Goal: Task Accomplishment & Management: Manage account settings

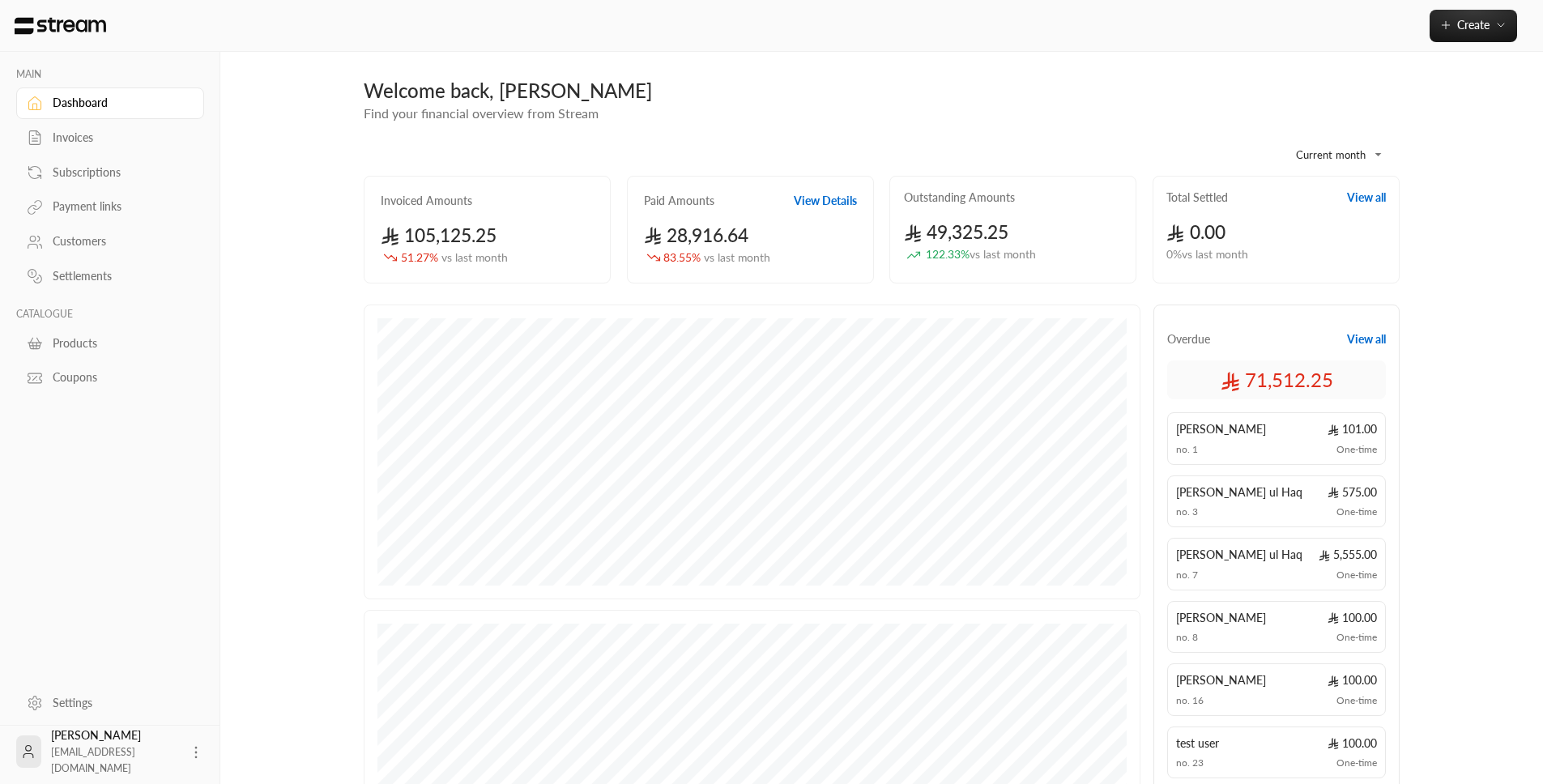
click at [101, 146] on div "Invoices" at bounding box center [119, 137] width 131 height 16
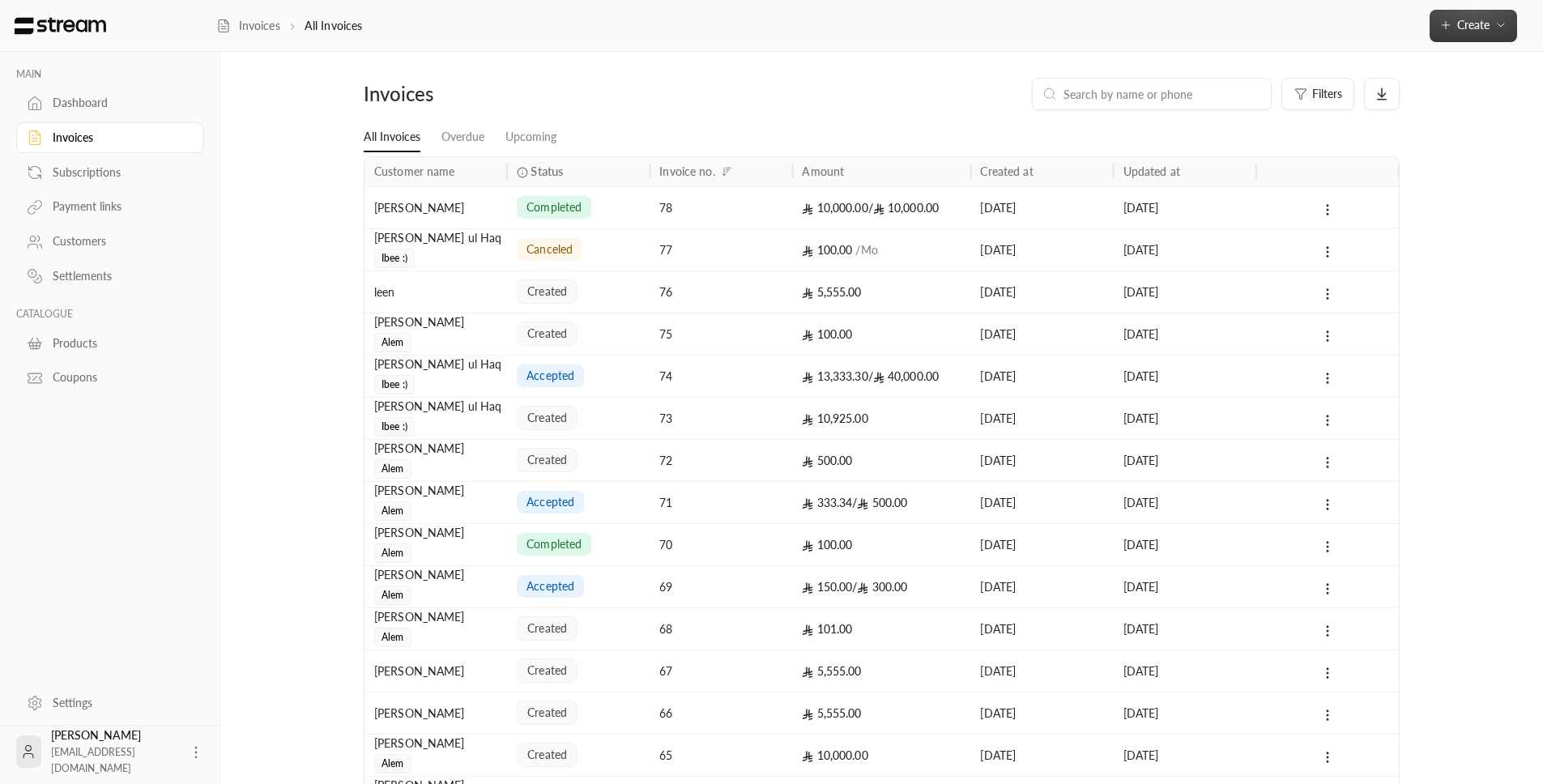
click at [1458, 24] on span "Create" at bounding box center [1474, 25] width 32 height 14
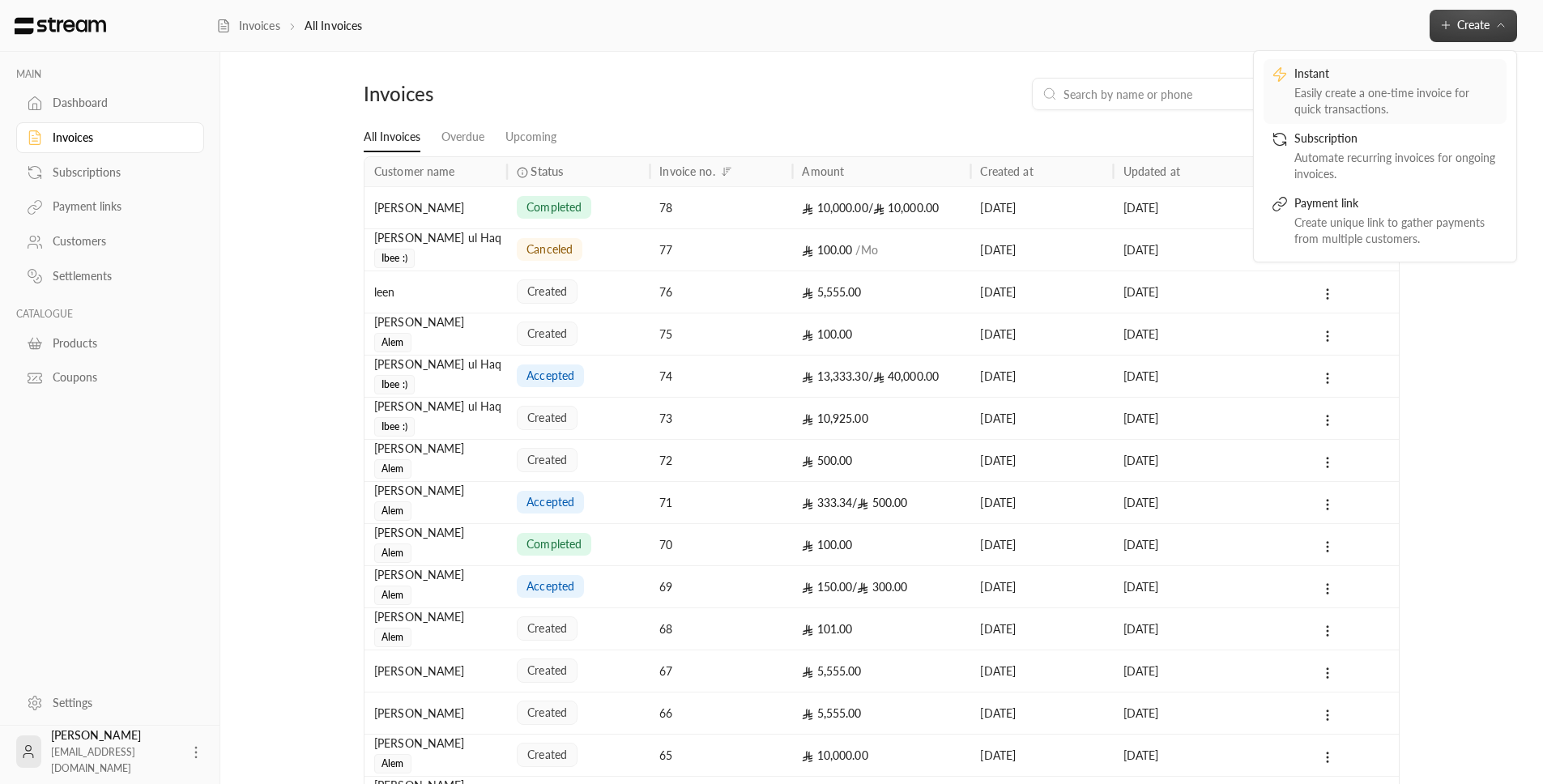
click at [1405, 95] on div "Easily create a one-time invoice for quick transactions." at bounding box center [1396, 101] width 204 height 32
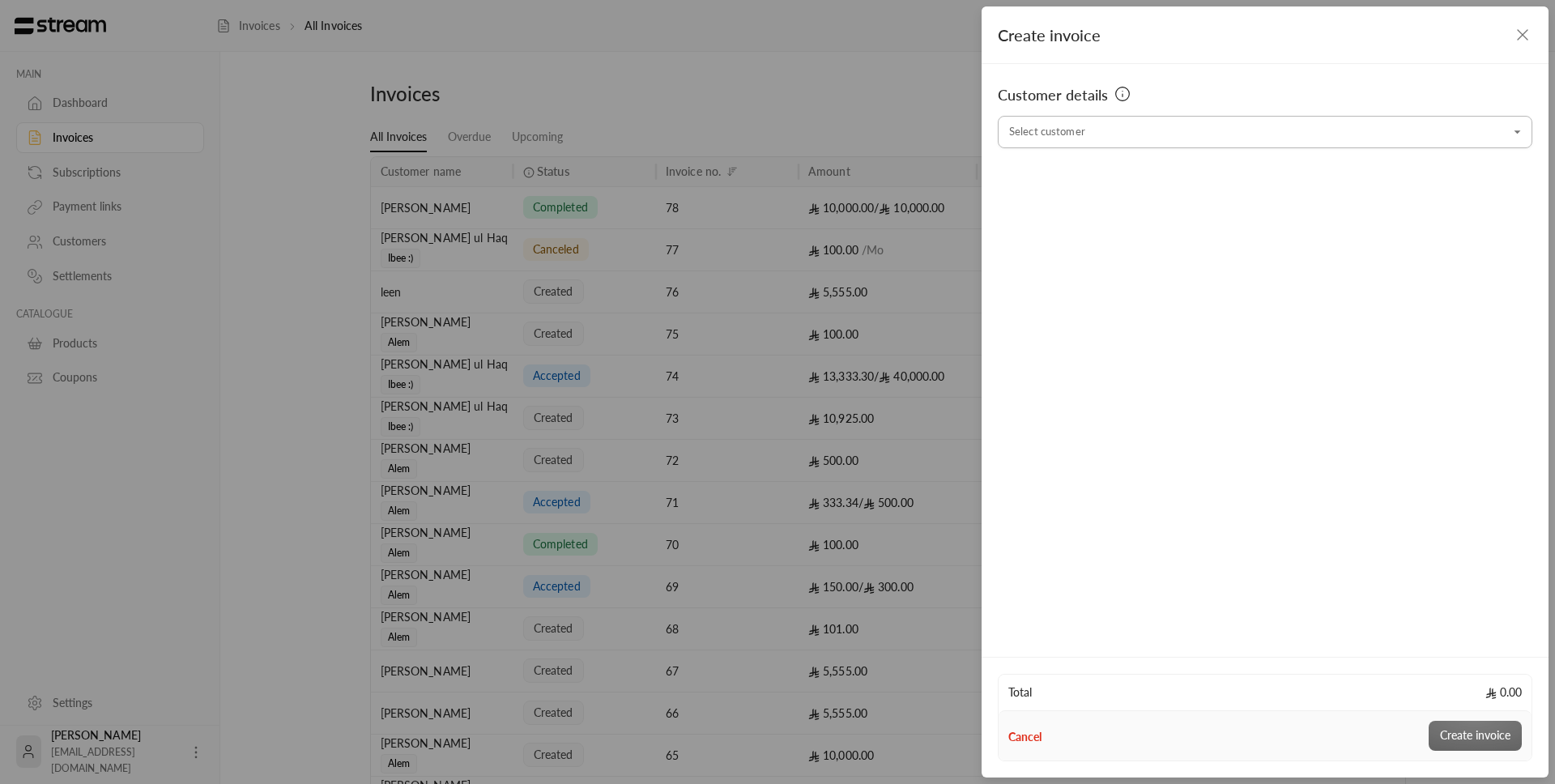
click at [1222, 127] on input "Select customer" at bounding box center [1265, 133] width 535 height 28
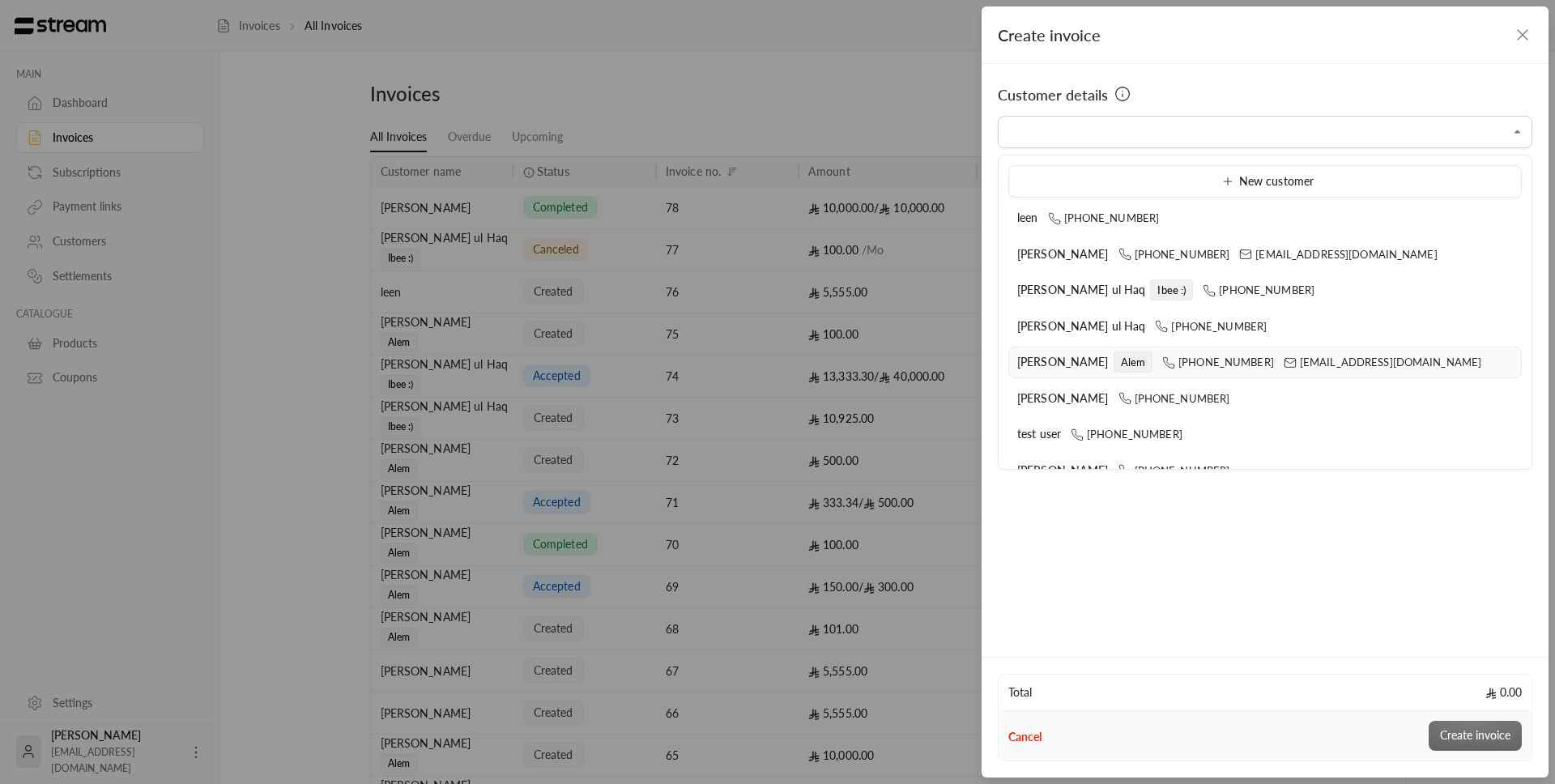
click at [1090, 365] on span "[PERSON_NAME]" at bounding box center [1063, 361] width 92 height 14
type input "**********"
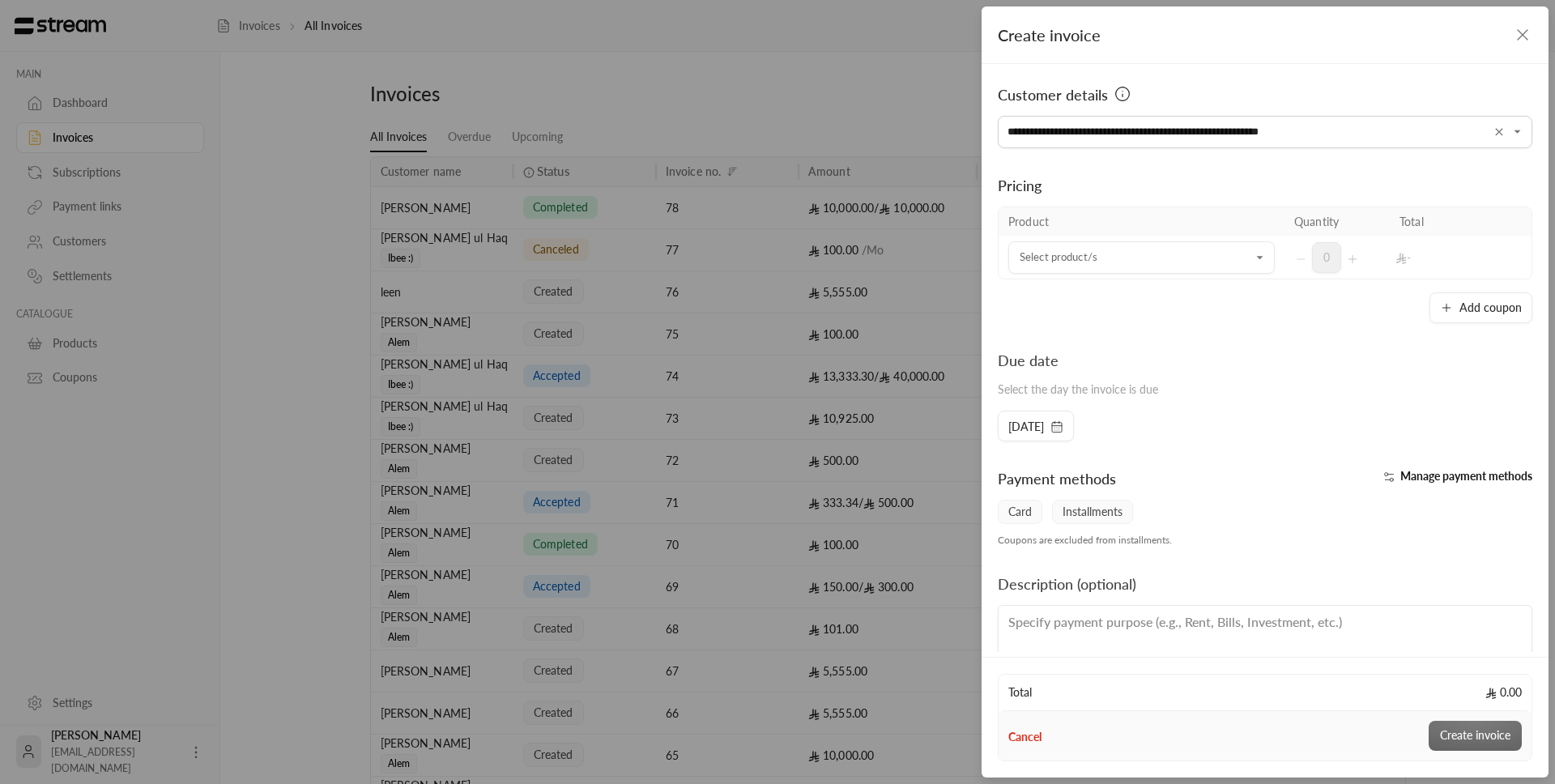
click at [1121, 276] on td "Select product/s Select product/s" at bounding box center [1142, 257] width 286 height 42
click at [1122, 264] on input "Select customer" at bounding box center [1142, 258] width 266 height 28
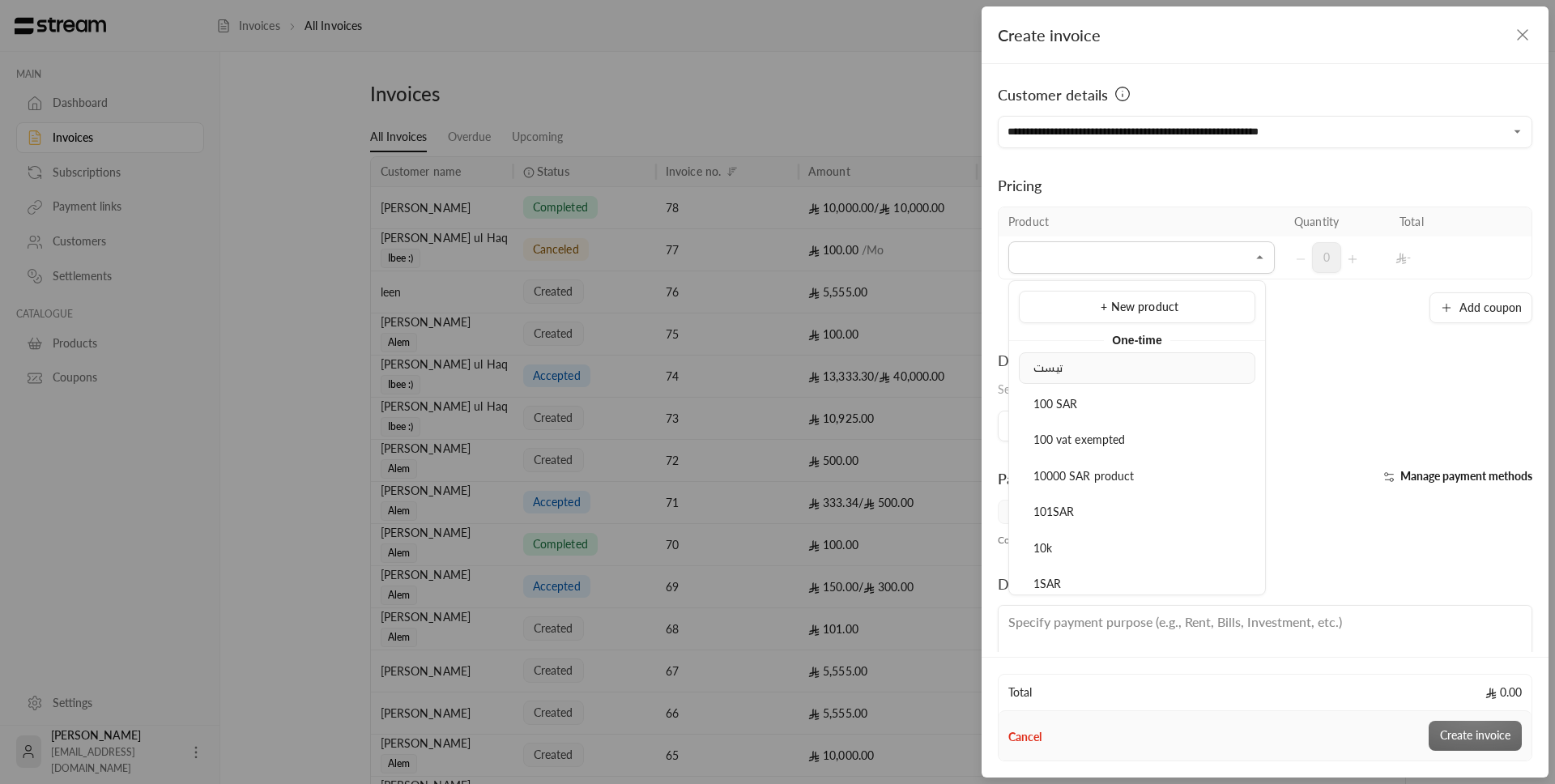
click at [1106, 367] on div "تیست" at bounding box center [1137, 368] width 219 height 17
type input "****"
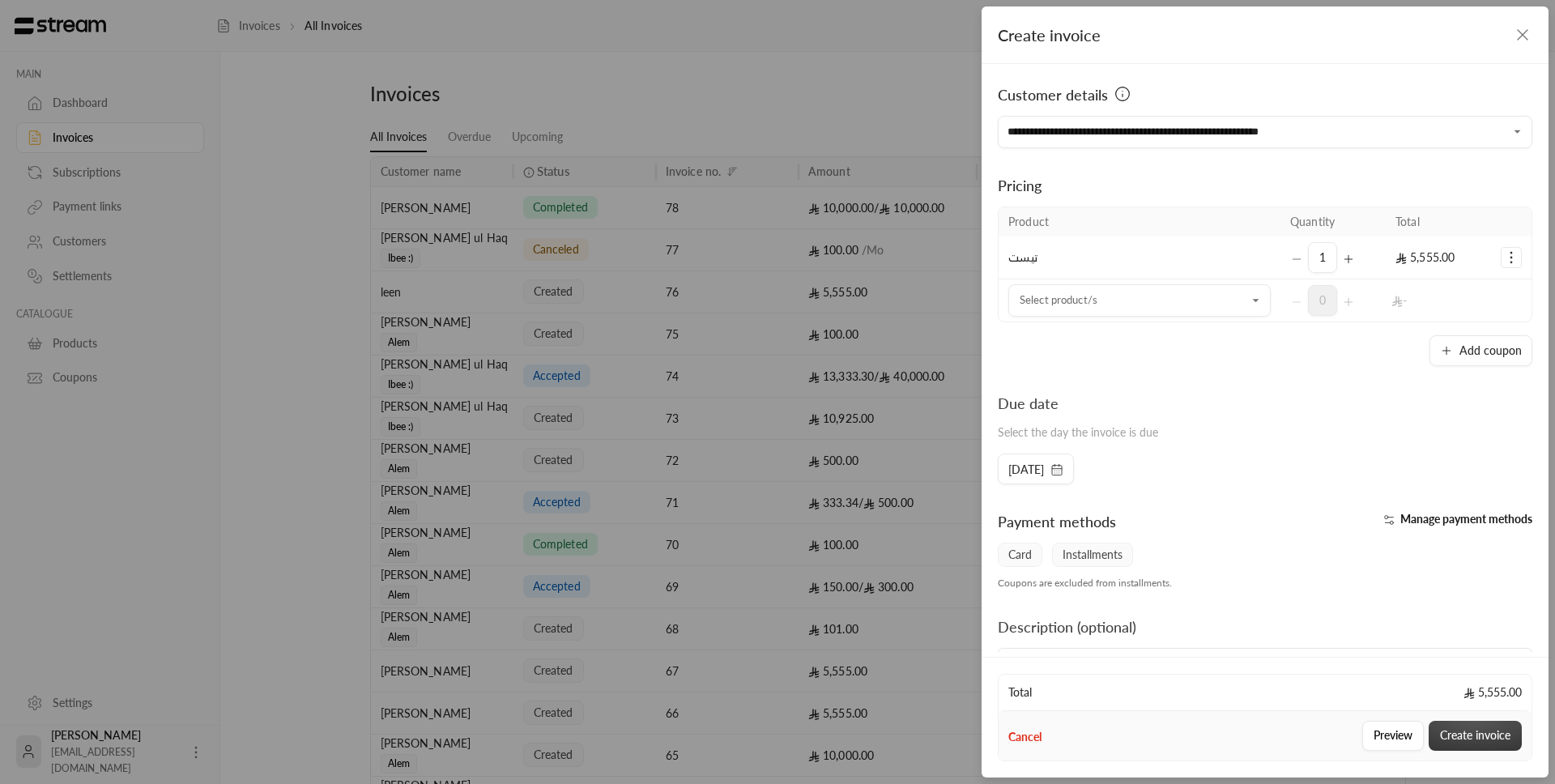
click at [1477, 733] on button "Create invoice" at bounding box center [1475, 736] width 93 height 30
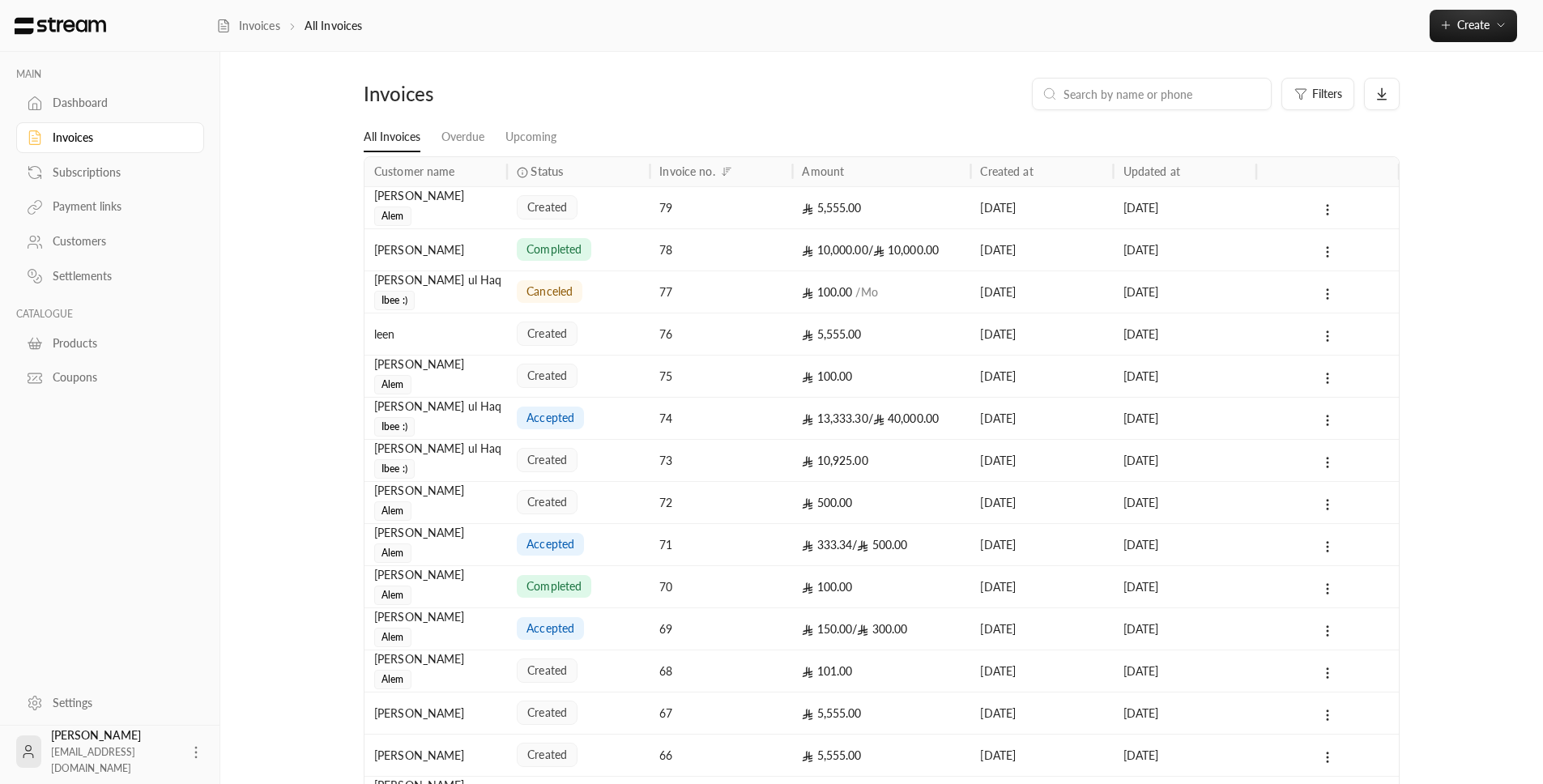
click at [690, 210] on div "79" at bounding box center [721, 208] width 123 height 42
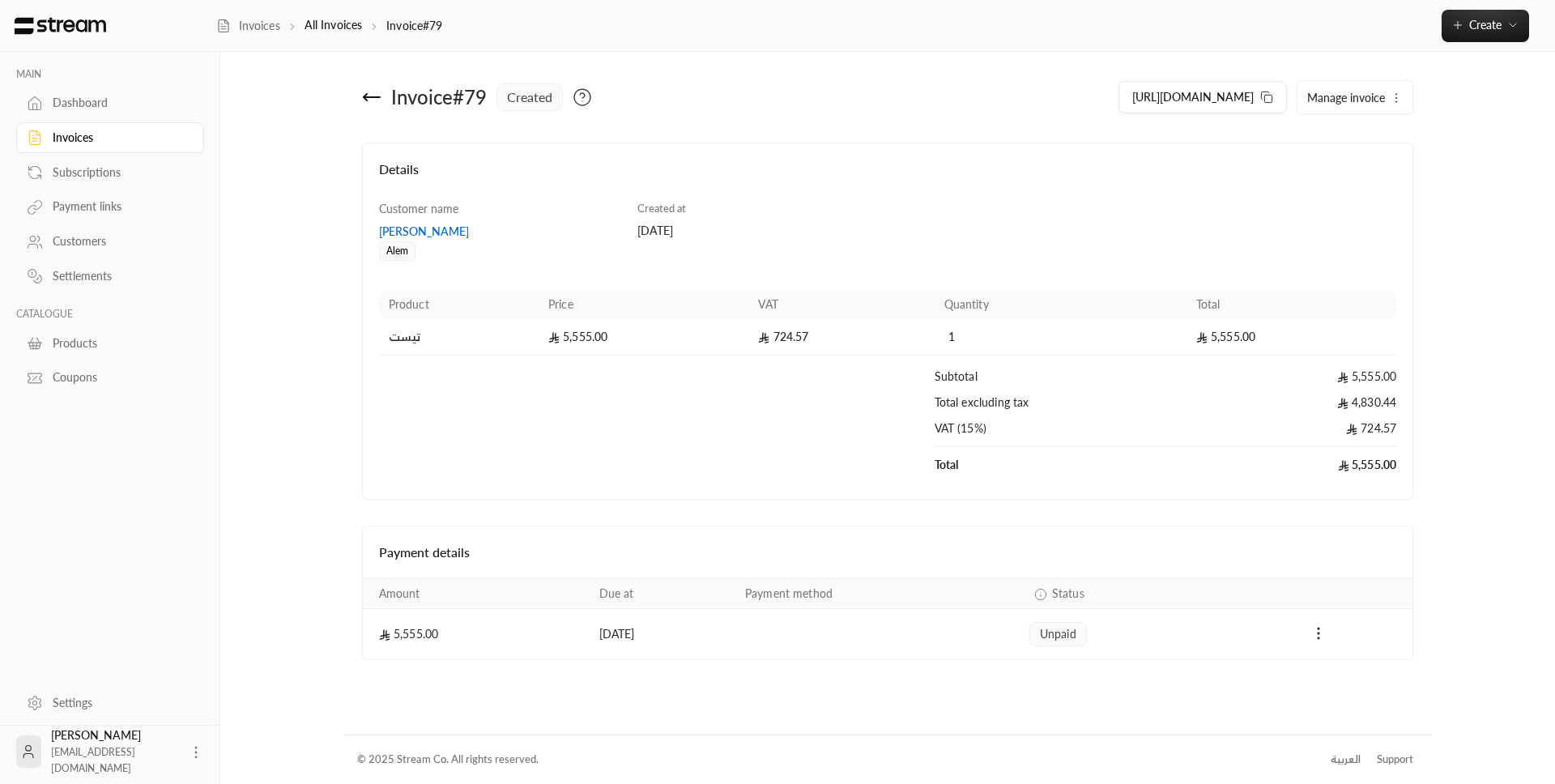
click at [1318, 629] on circle "Payments" at bounding box center [1319, 629] width 2 height 2
click at [1364, 677] on li "Mark as paid" at bounding box center [1354, 675] width 75 height 29
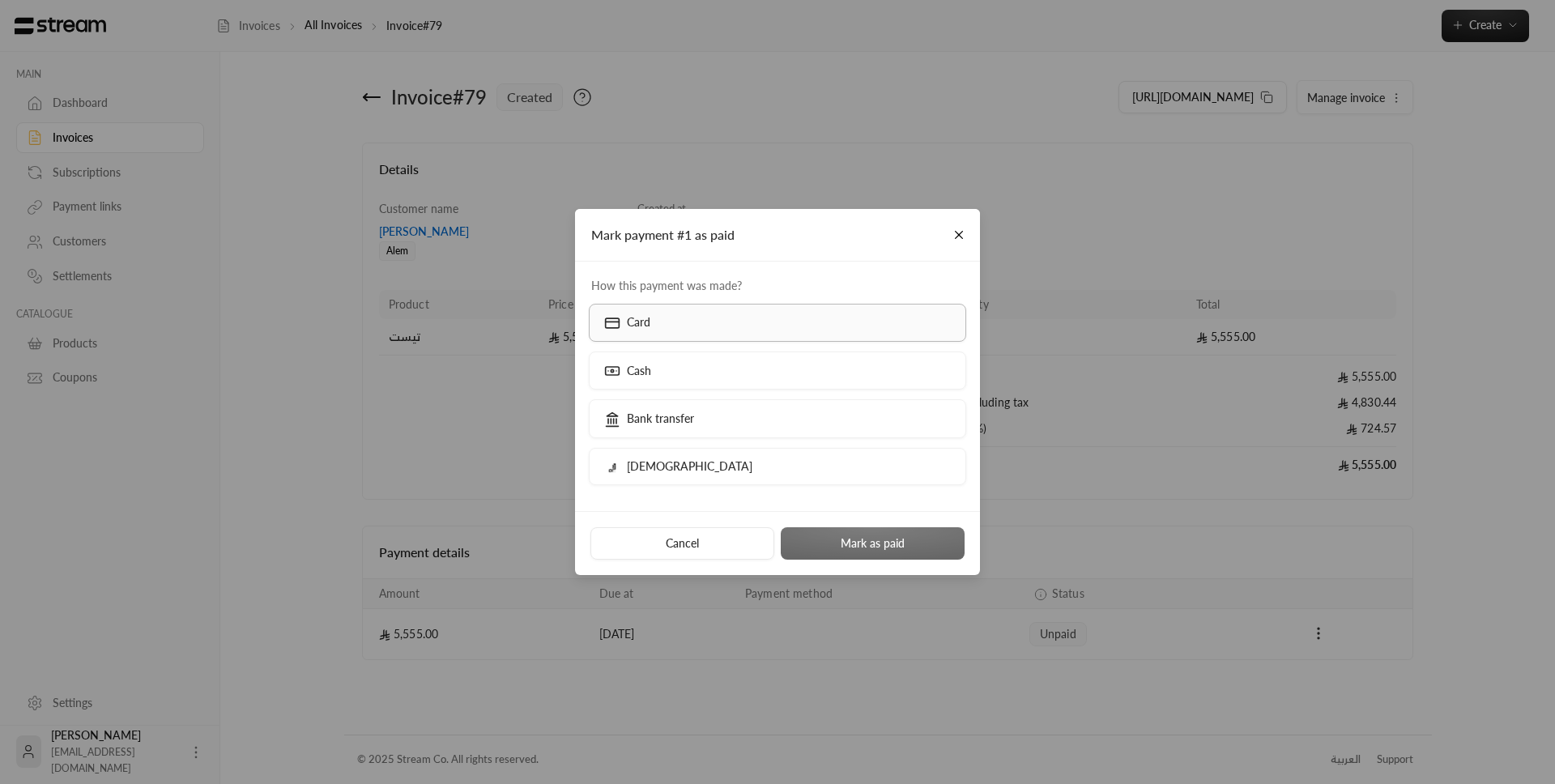
click at [741, 324] on label "Card" at bounding box center [778, 322] width 378 height 38
click at [926, 556] on button "Mark as paid" at bounding box center [873, 543] width 184 height 32
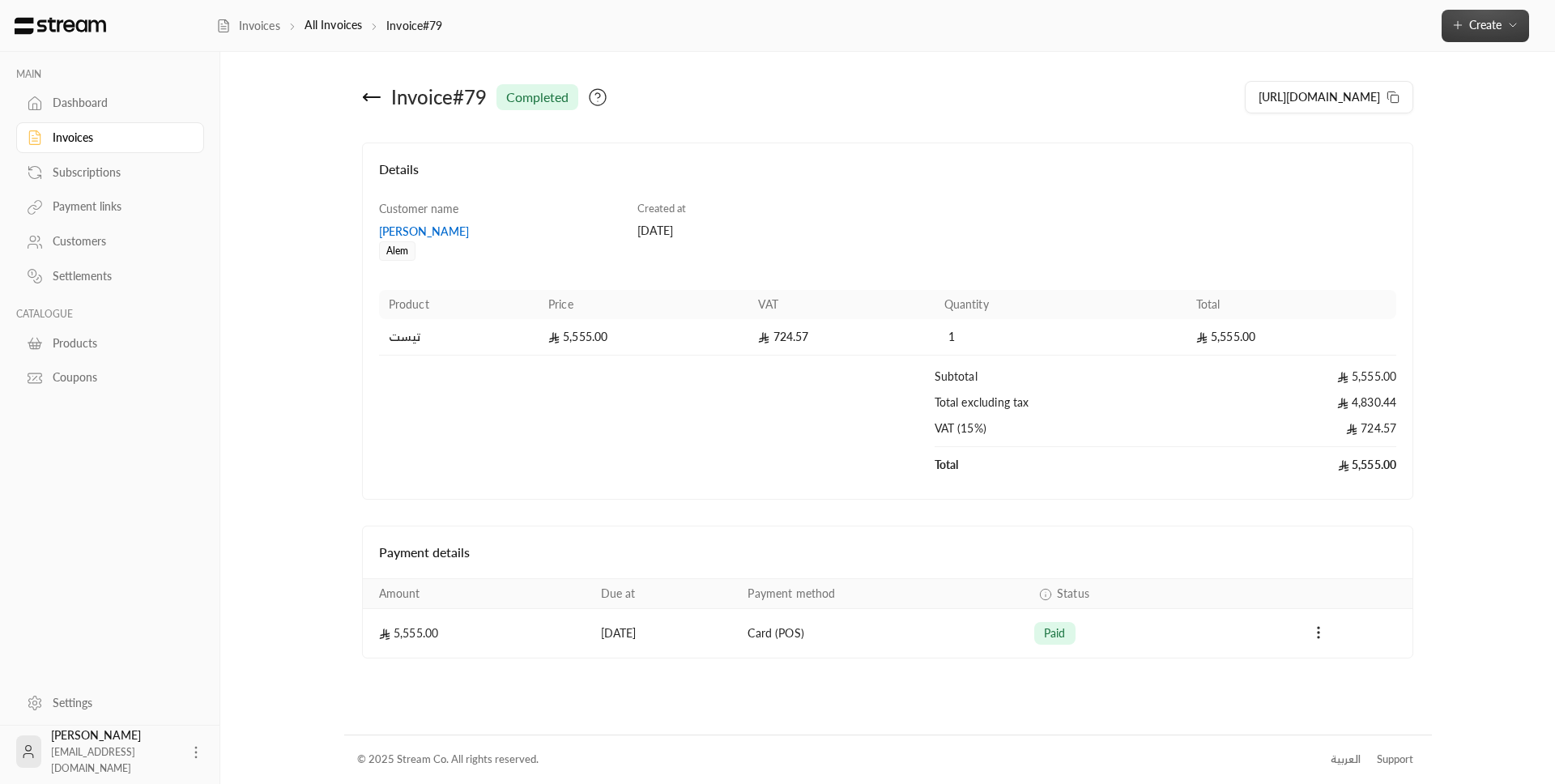
click at [1463, 36] on button "Create" at bounding box center [1486, 26] width 87 height 32
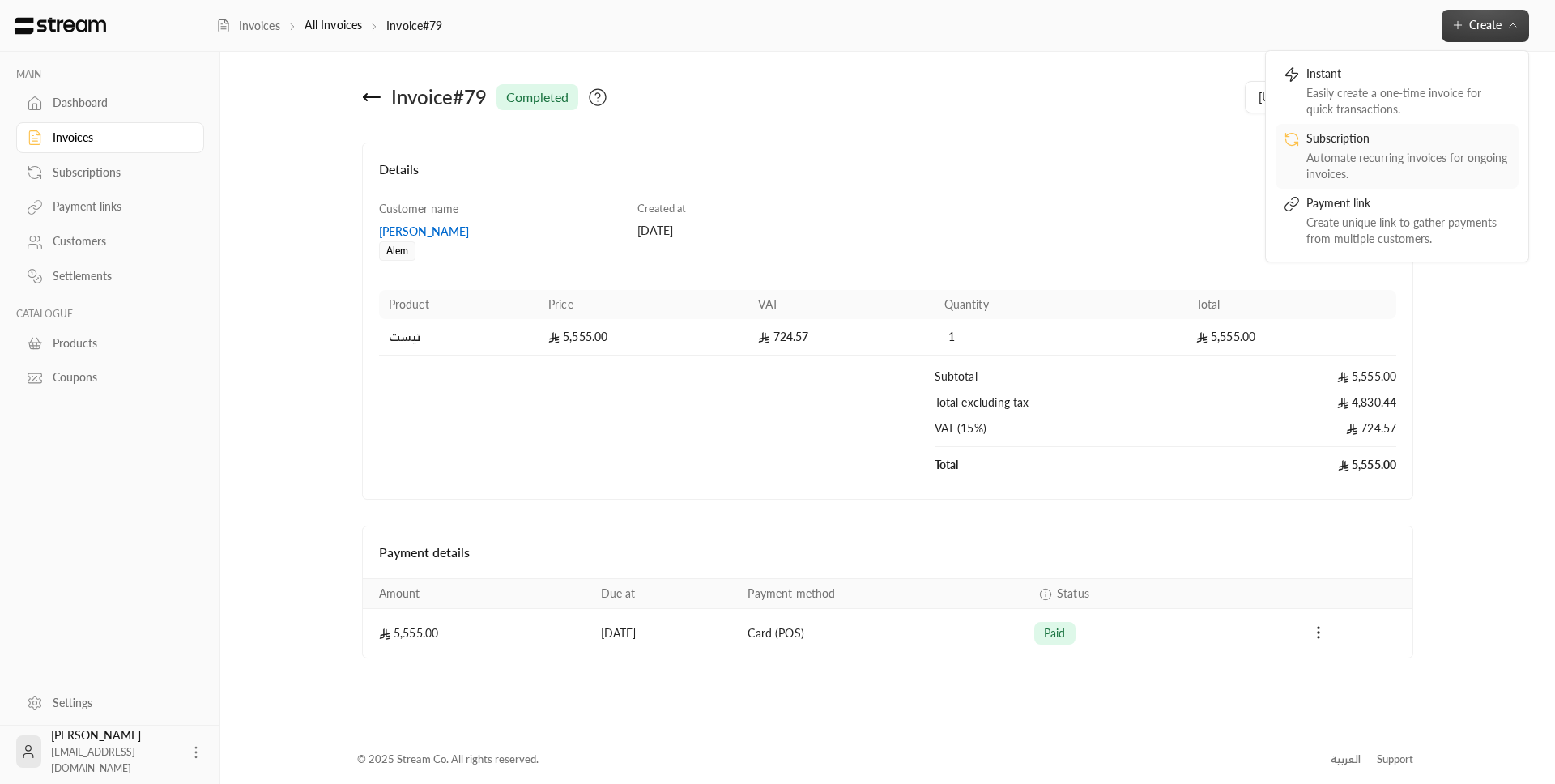
click at [1388, 151] on div "Automate recurring invoices for ongoing invoices." at bounding box center [1408, 166] width 204 height 32
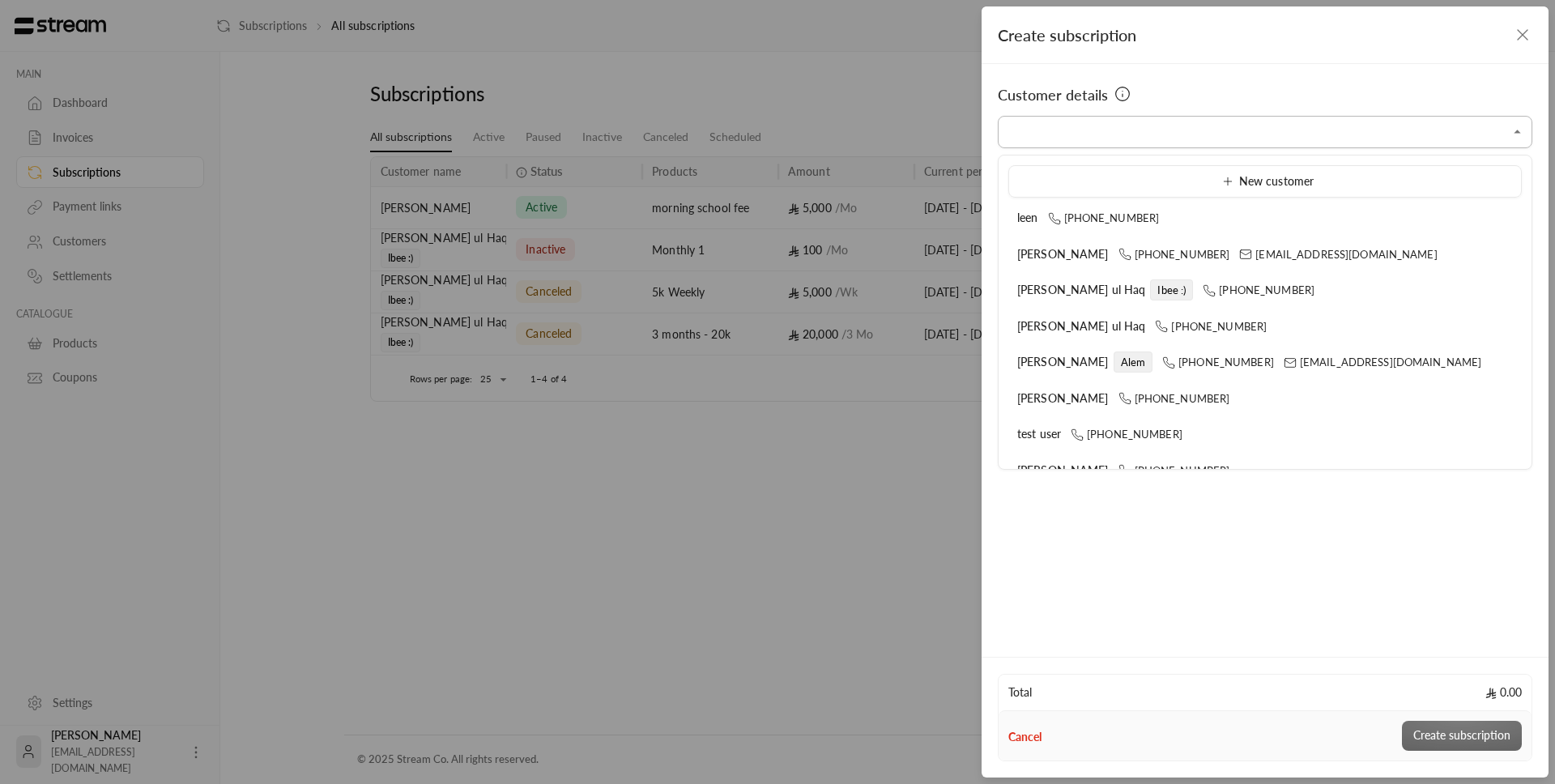
click at [1349, 137] on input "Select customer" at bounding box center [1265, 133] width 535 height 28
click at [1071, 358] on span "[PERSON_NAME]" at bounding box center [1063, 361] width 92 height 14
type input "**********"
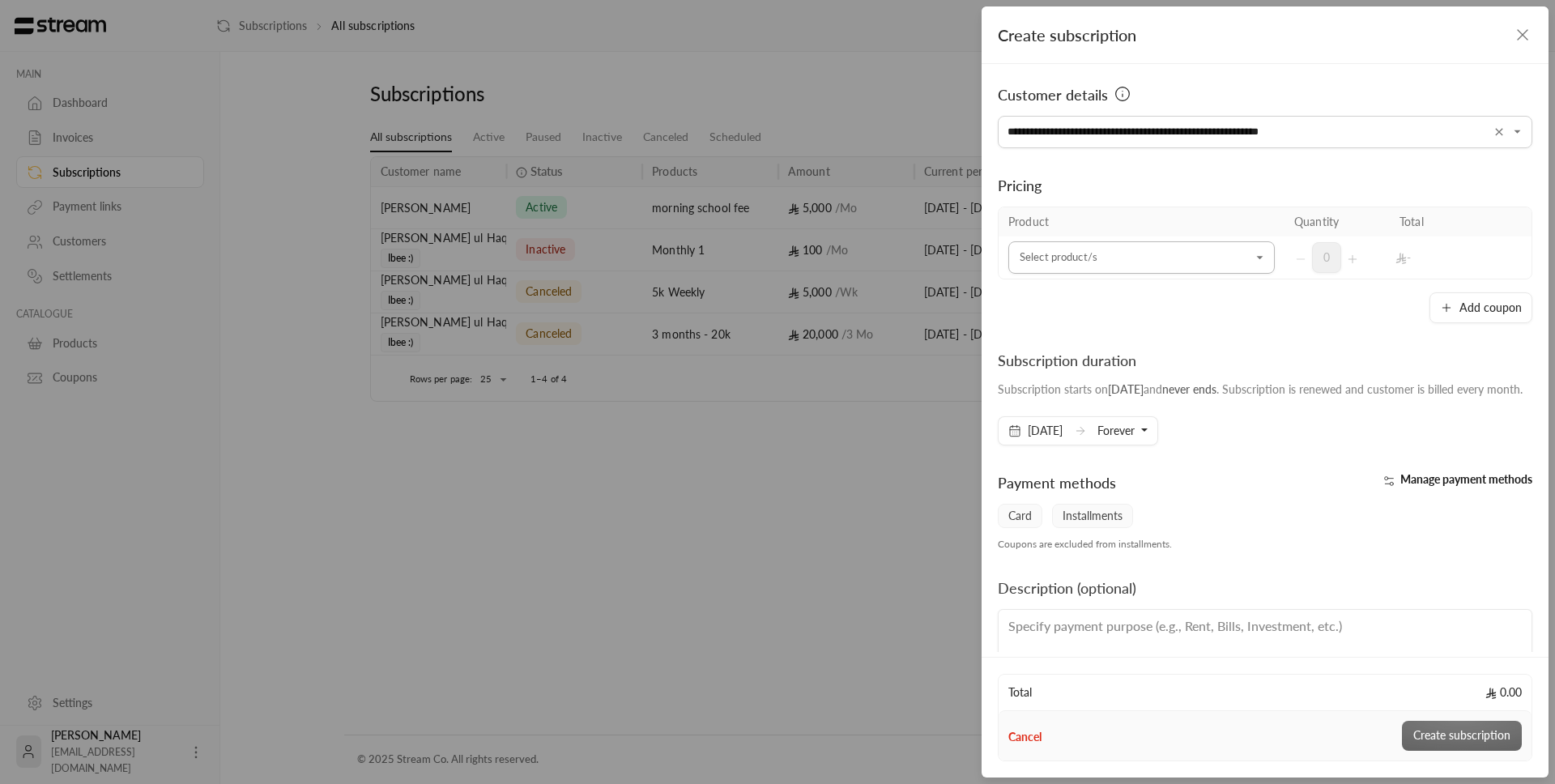
click at [1105, 262] on input "Select customer" at bounding box center [1142, 258] width 266 height 28
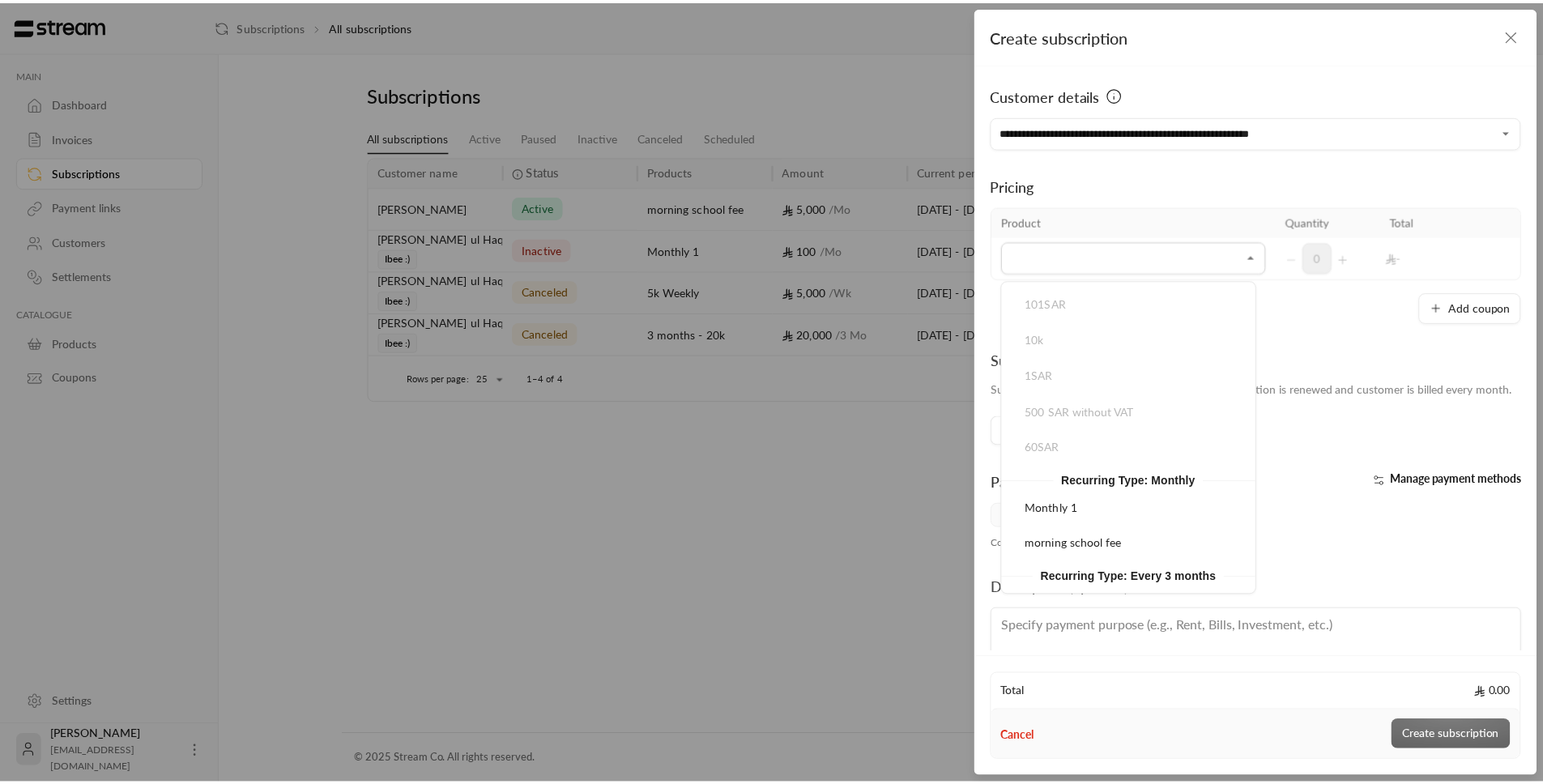
scroll to position [219, 0]
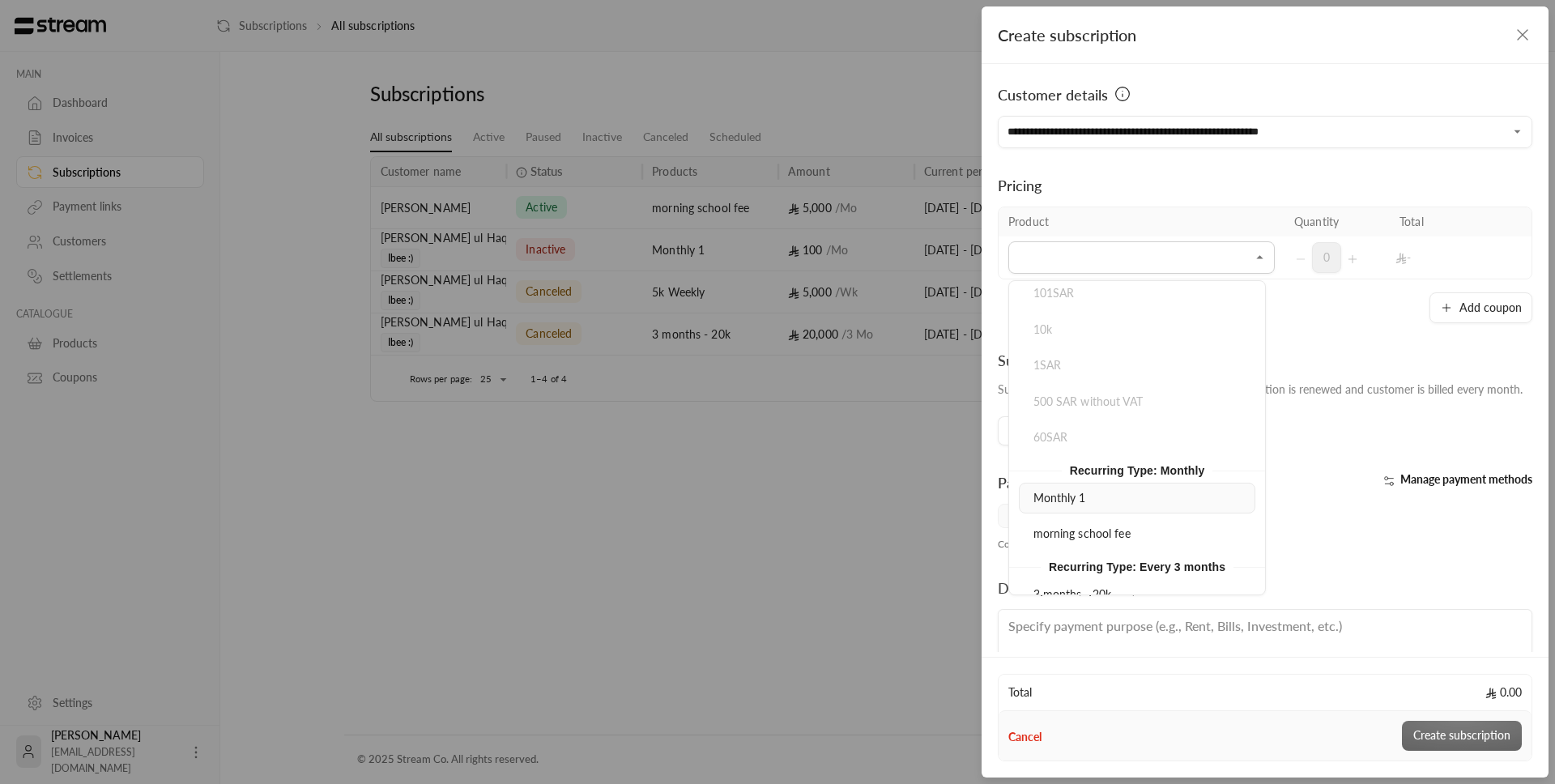
click at [1052, 504] on li "Monthly 1" at bounding box center [1137, 498] width 236 height 31
type input "*********"
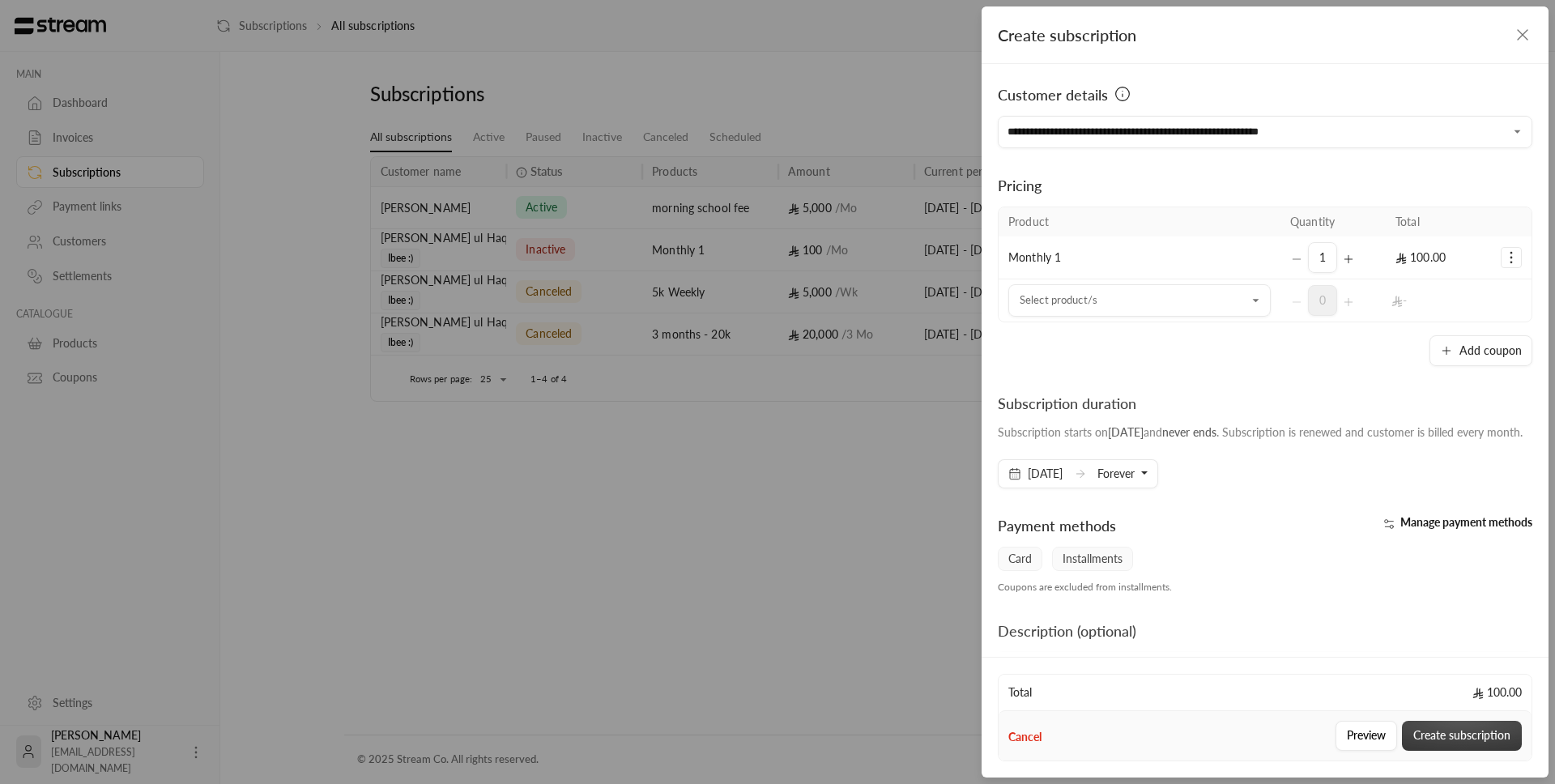
click at [1448, 737] on button "Create subscription" at bounding box center [1462, 736] width 119 height 30
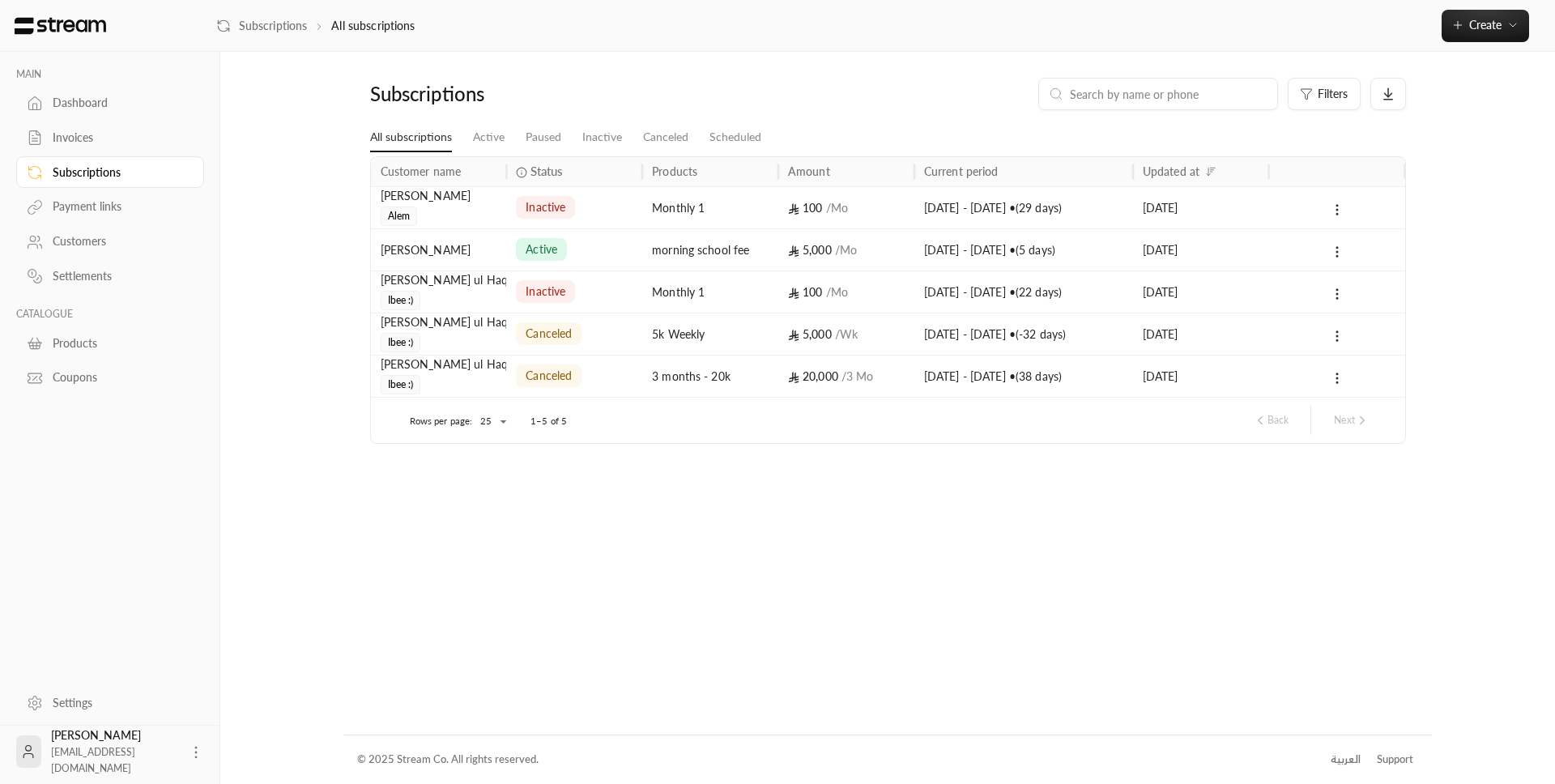
click at [685, 212] on div "Monthly 1" at bounding box center [710, 208] width 117 height 42
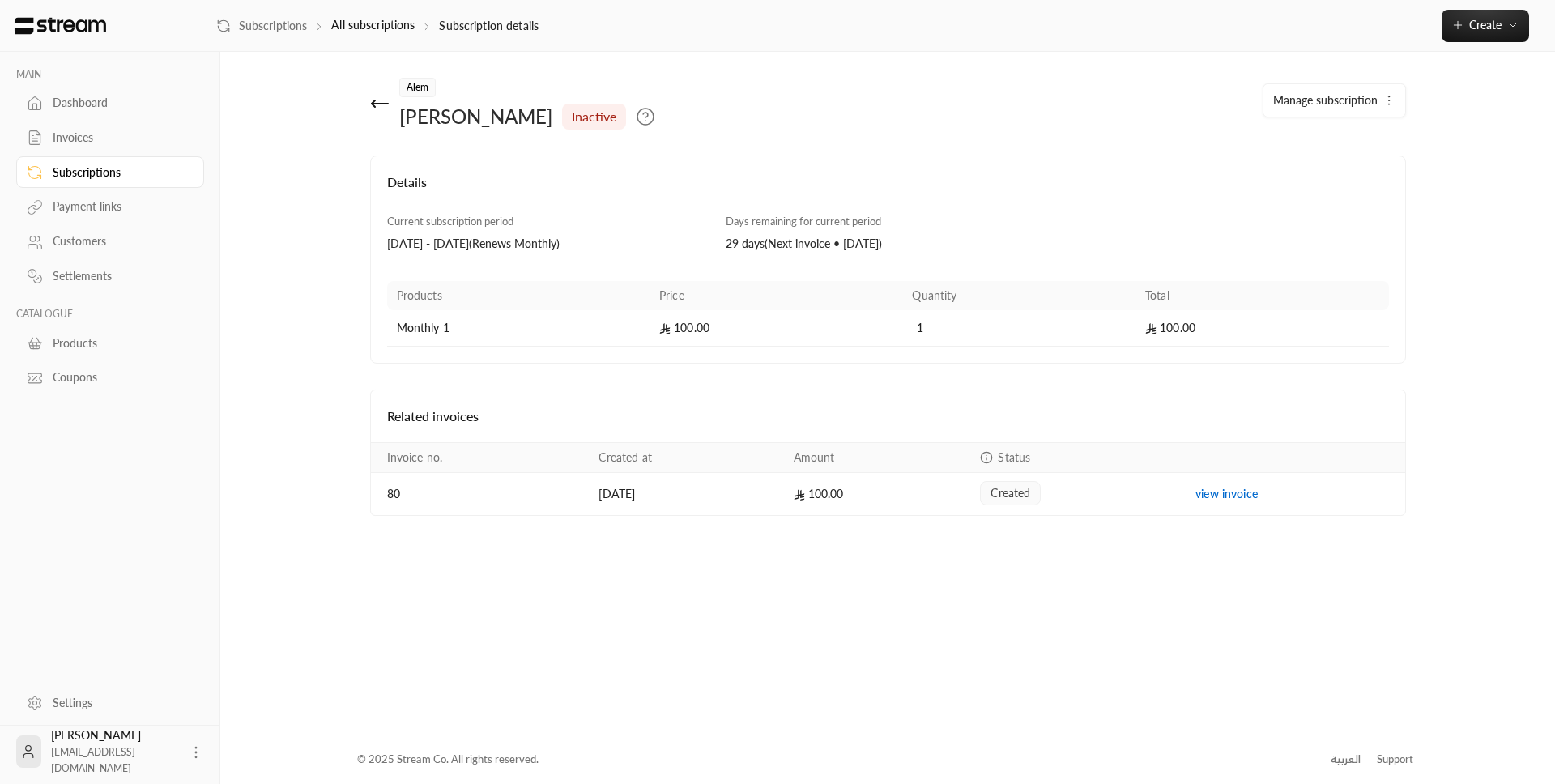
click at [1396, 98] on button "Manage subscription" at bounding box center [1335, 100] width 142 height 32
click at [1368, 179] on span "Cancel subscription" at bounding box center [1330, 176] width 98 height 14
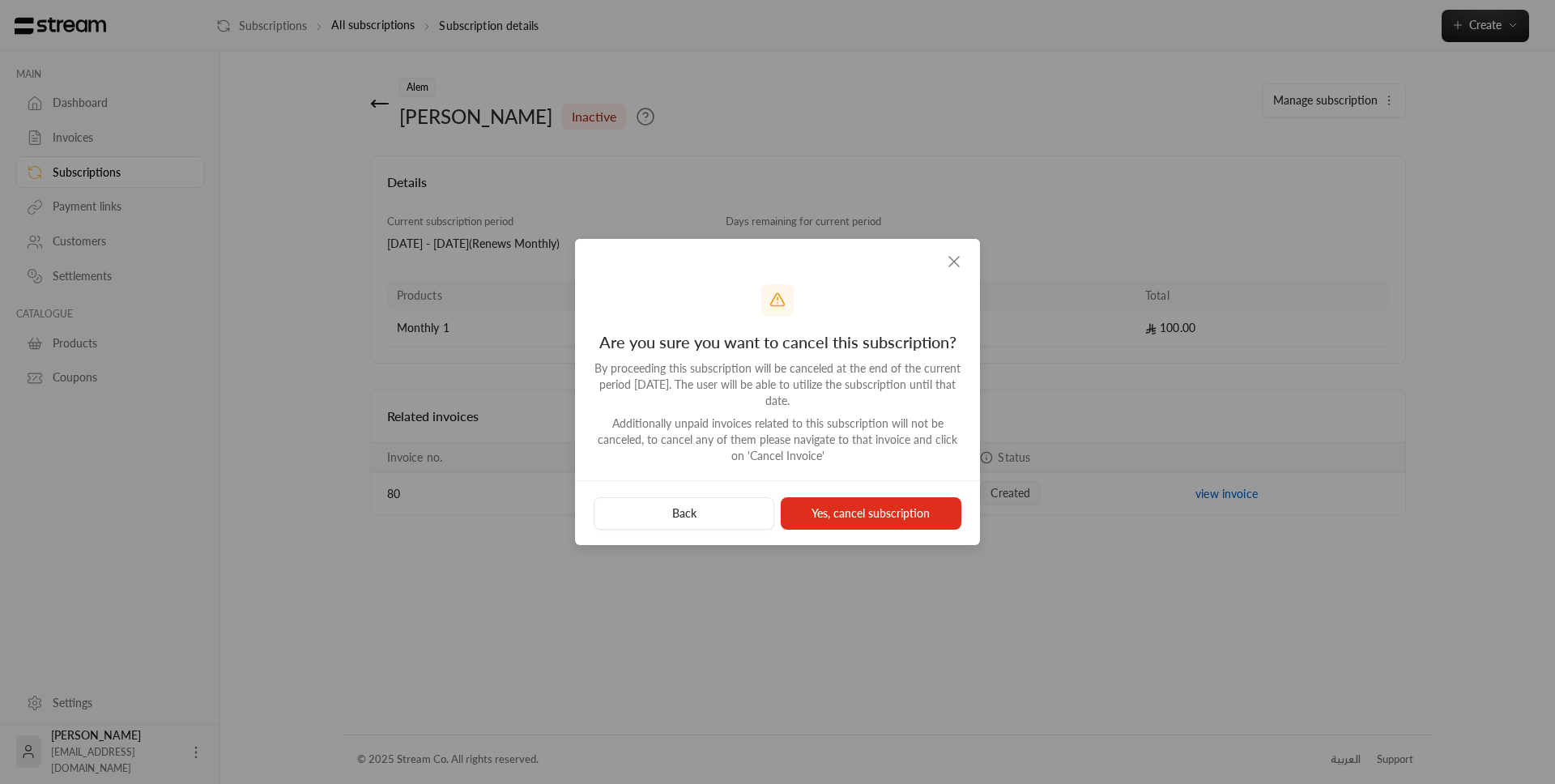
click at [887, 525] on button "Yes, cancel subscription" at bounding box center [871, 514] width 181 height 32
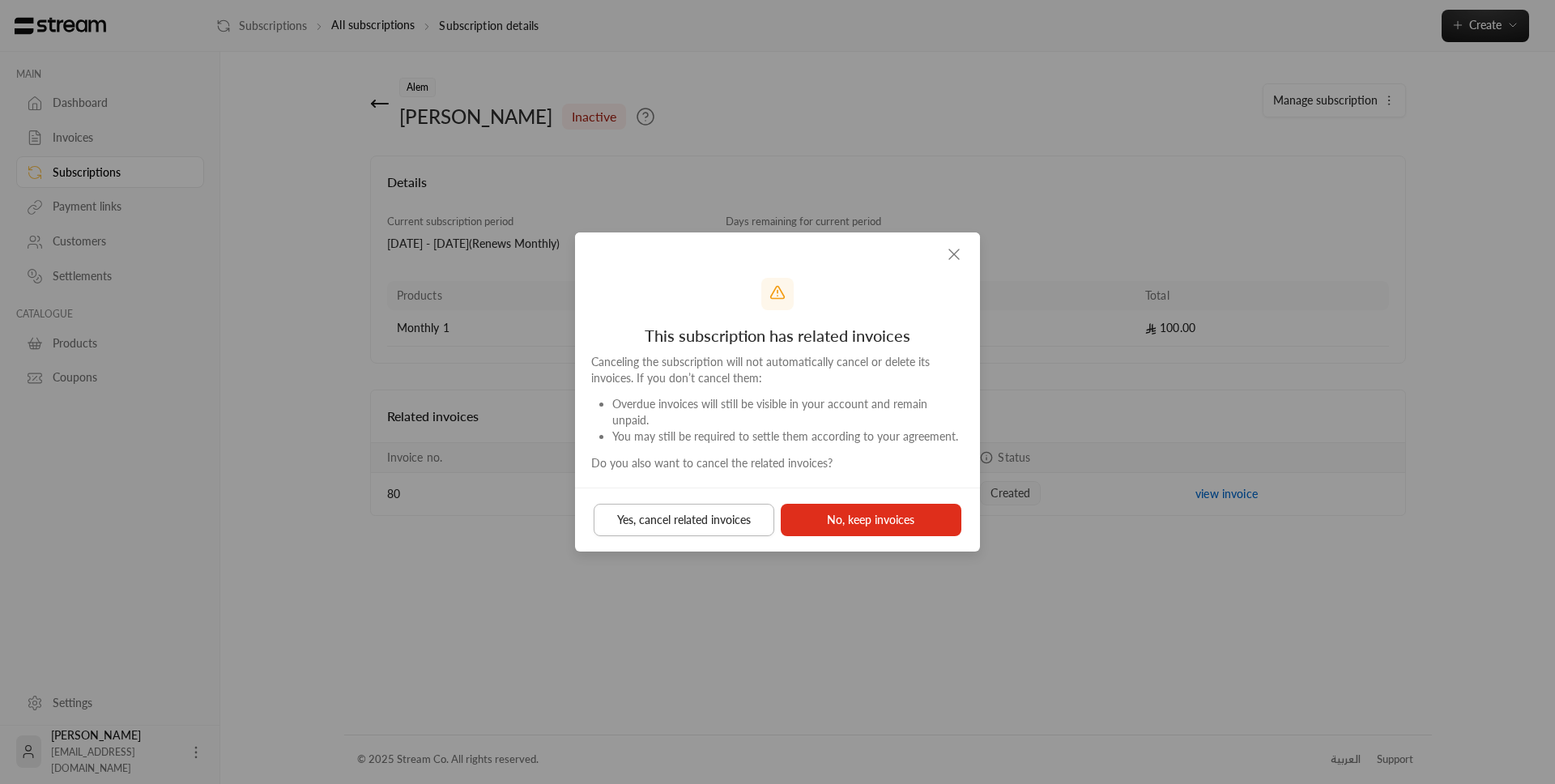
click at [739, 520] on button "Yes, cancel related invoices" at bounding box center [684, 520] width 181 height 32
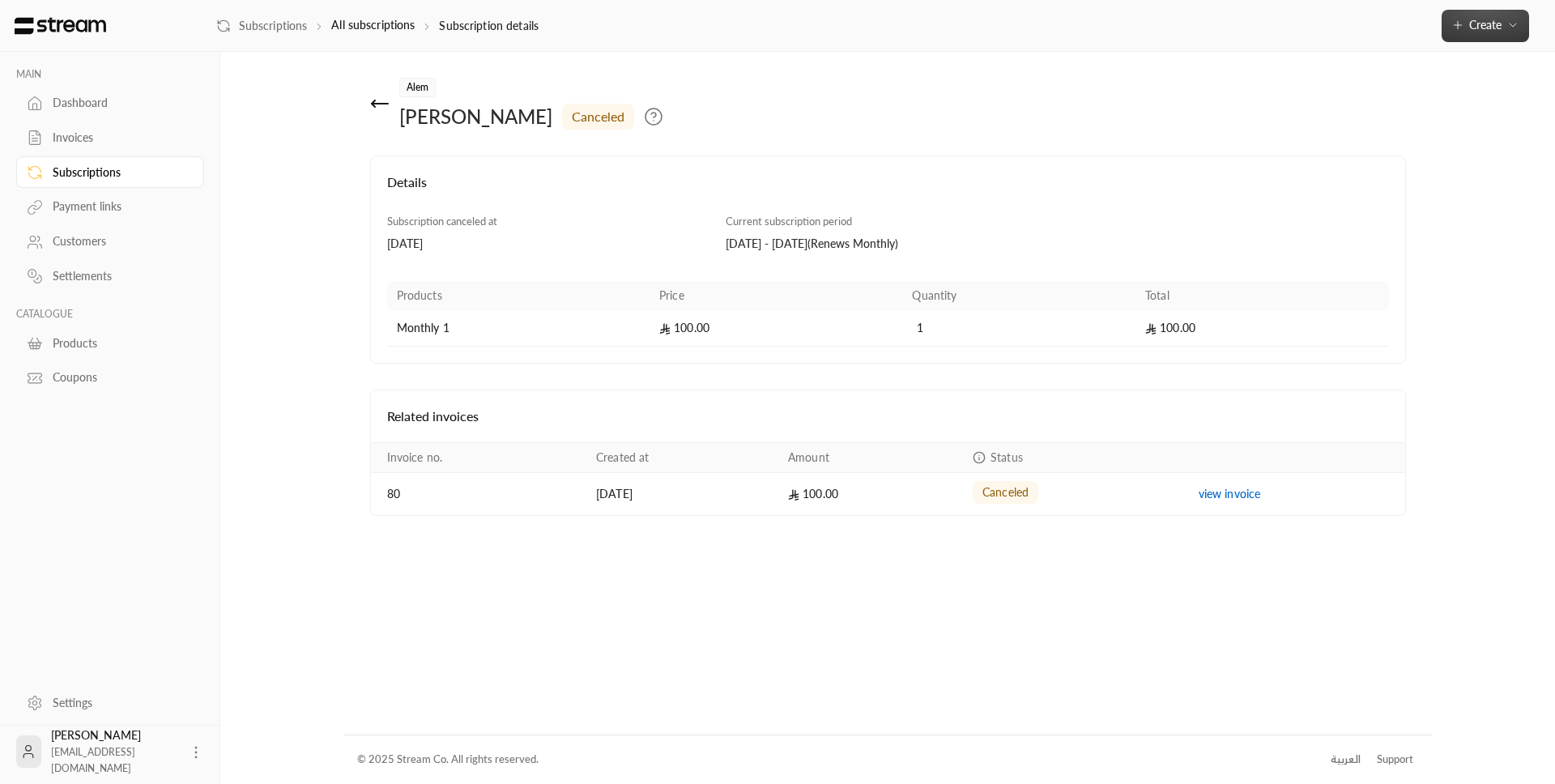
click at [1442, 22] on div "Subscriptions All subscriptions Subscription details Create Instant Easily crea…" at bounding box center [886, 26] width 1339 height 52
click at [1452, 22] on icon "button" at bounding box center [1458, 26] width 13 height 13
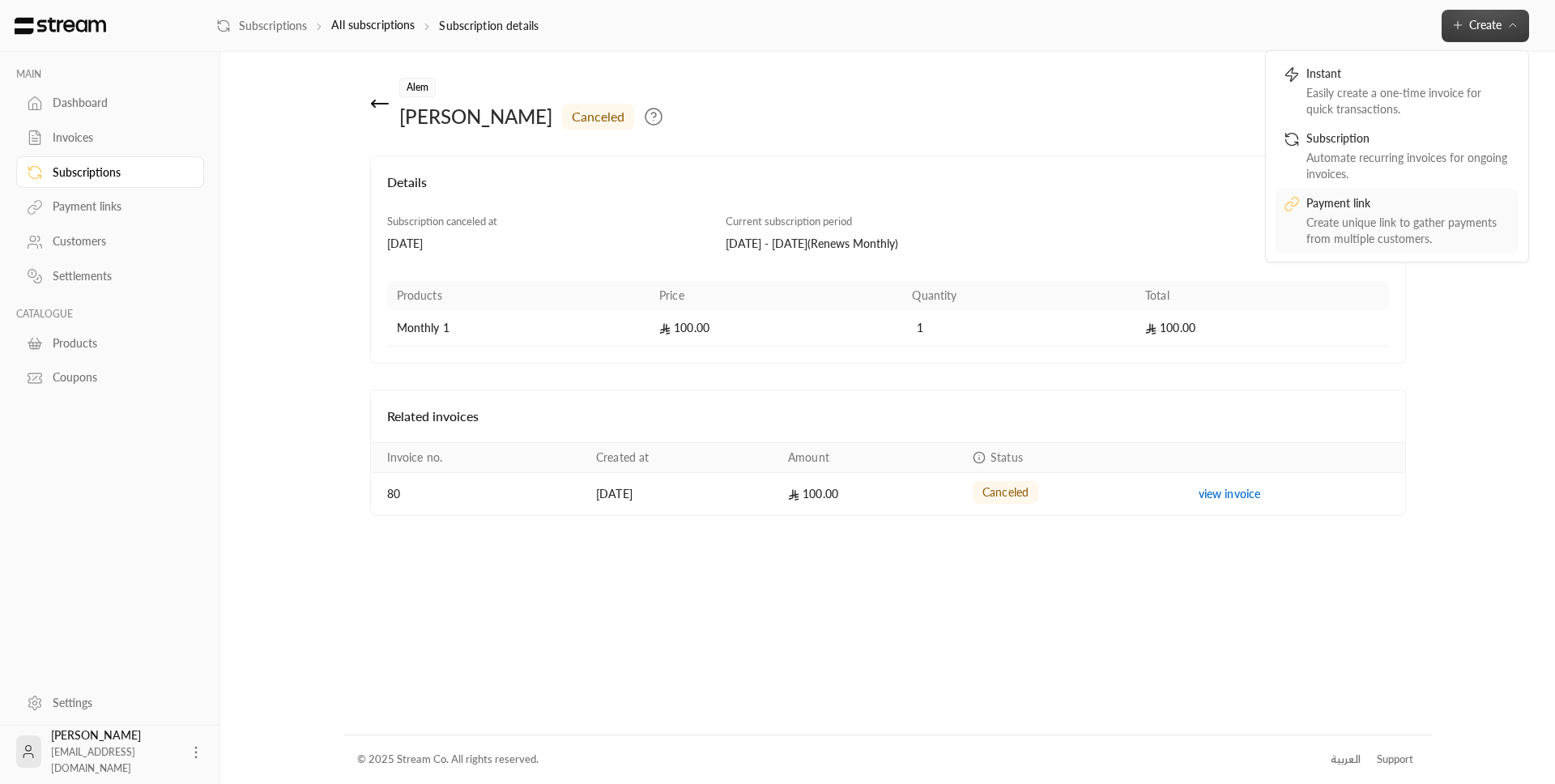
click at [1379, 212] on div "Payment link" at bounding box center [1408, 205] width 204 height 20
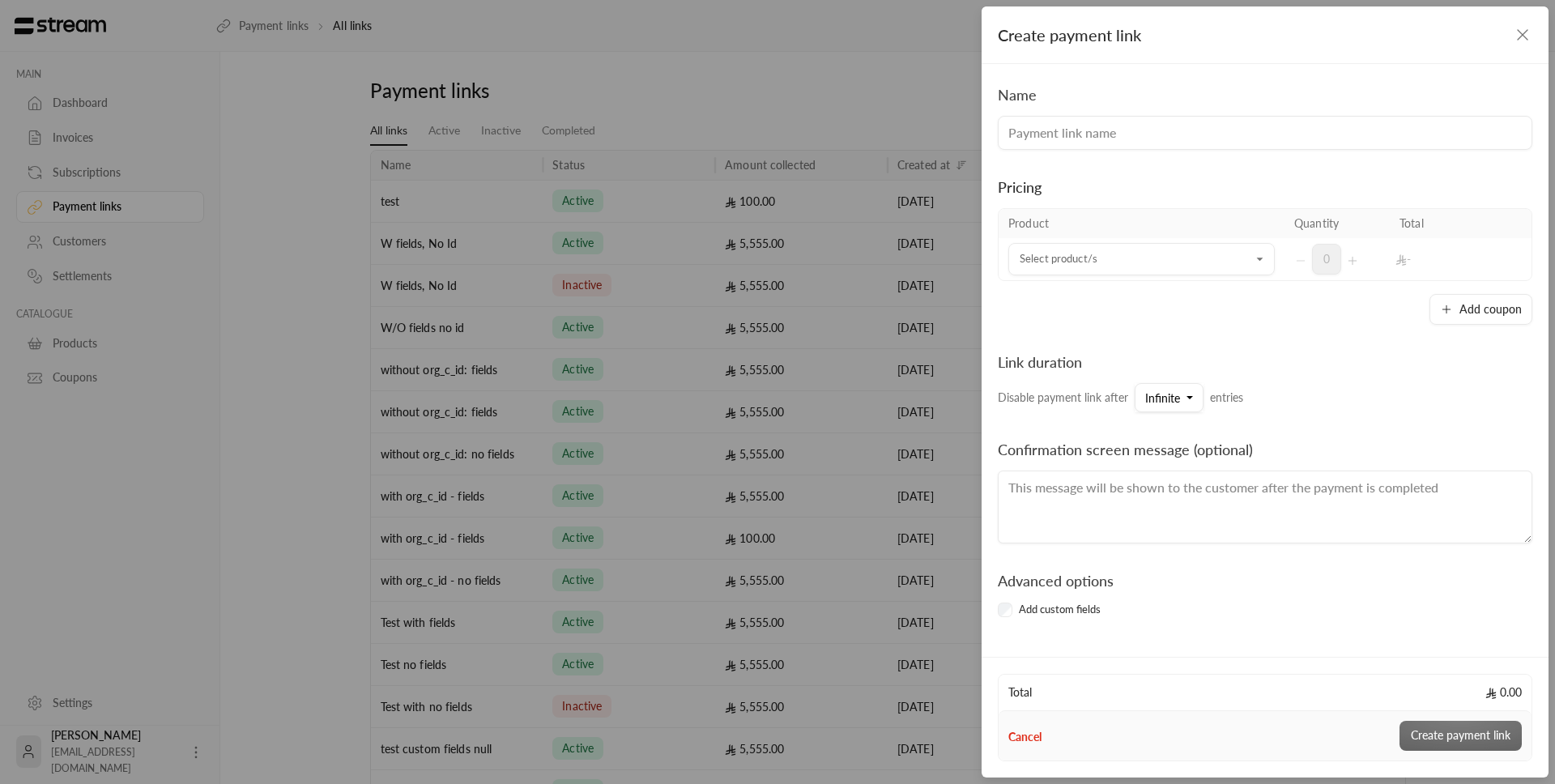
click at [1077, 144] on input at bounding box center [1265, 133] width 535 height 34
click at [1081, 242] on td "Select product/s Select product/s" at bounding box center [1142, 259] width 286 height 42
click at [1081, 244] on div "Select product/s" at bounding box center [1142, 259] width 266 height 32
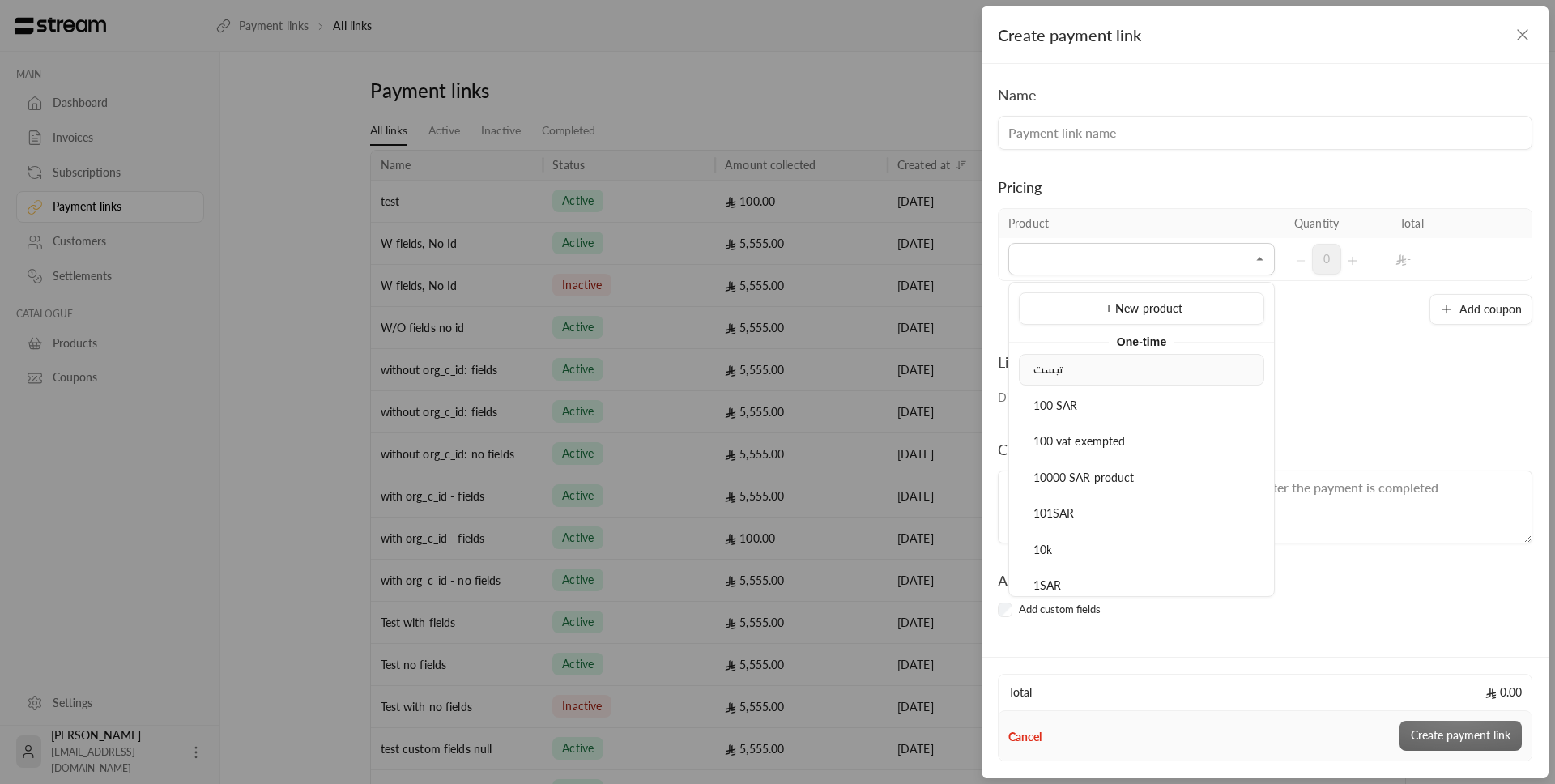
click at [1090, 375] on div "تیست" at bounding box center [1142, 370] width 228 height 17
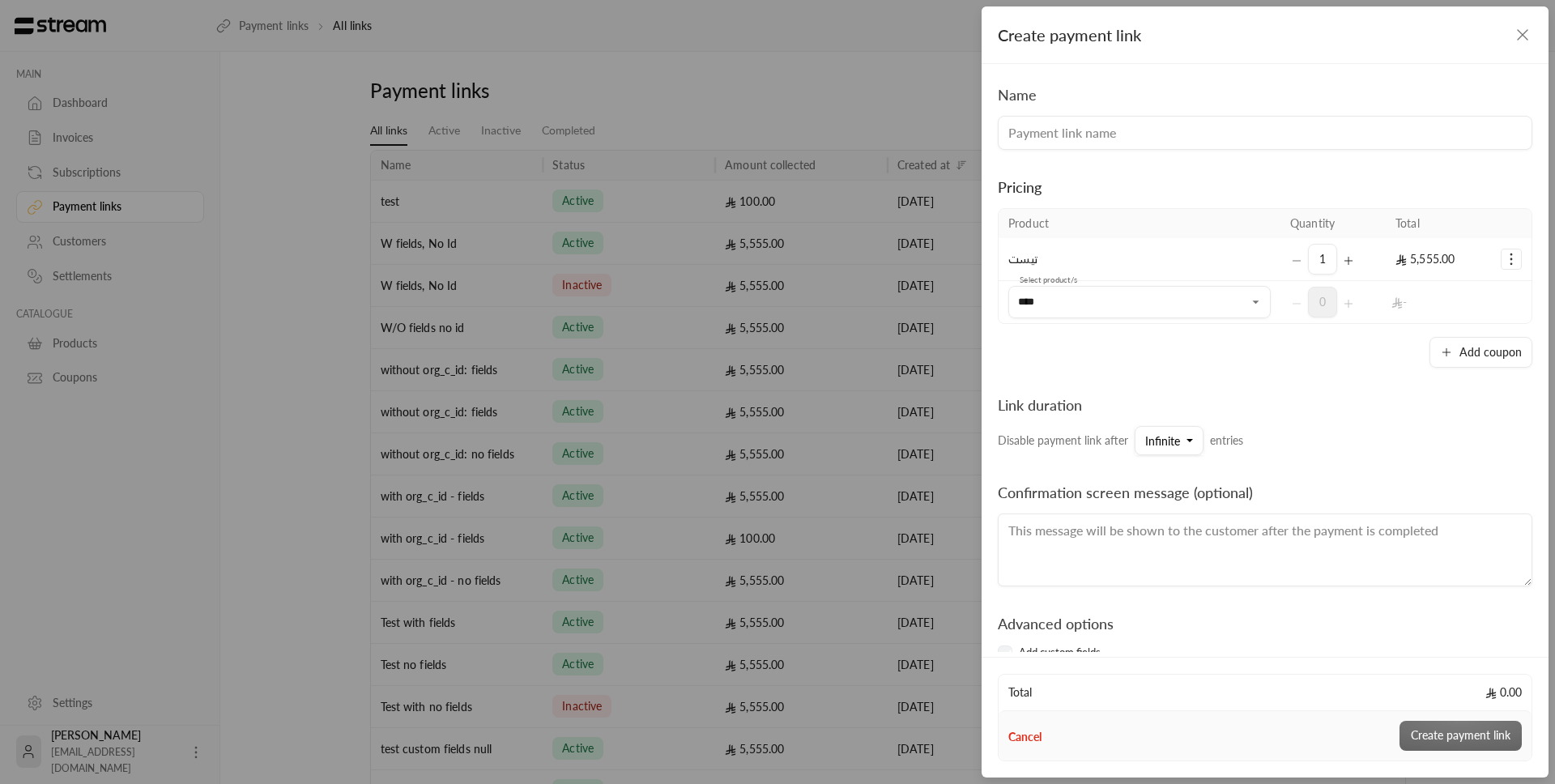
type input "****"
click at [1122, 153] on div "Pricing Product Quantity Total تیست 1 5,555.00 Select product/s Select product/…" at bounding box center [1265, 259] width 535 height 218
click at [1120, 149] on input at bounding box center [1265, 133] width 535 height 34
type input "test"
click at [1114, 92] on div "Name test" at bounding box center [1265, 117] width 551 height 66
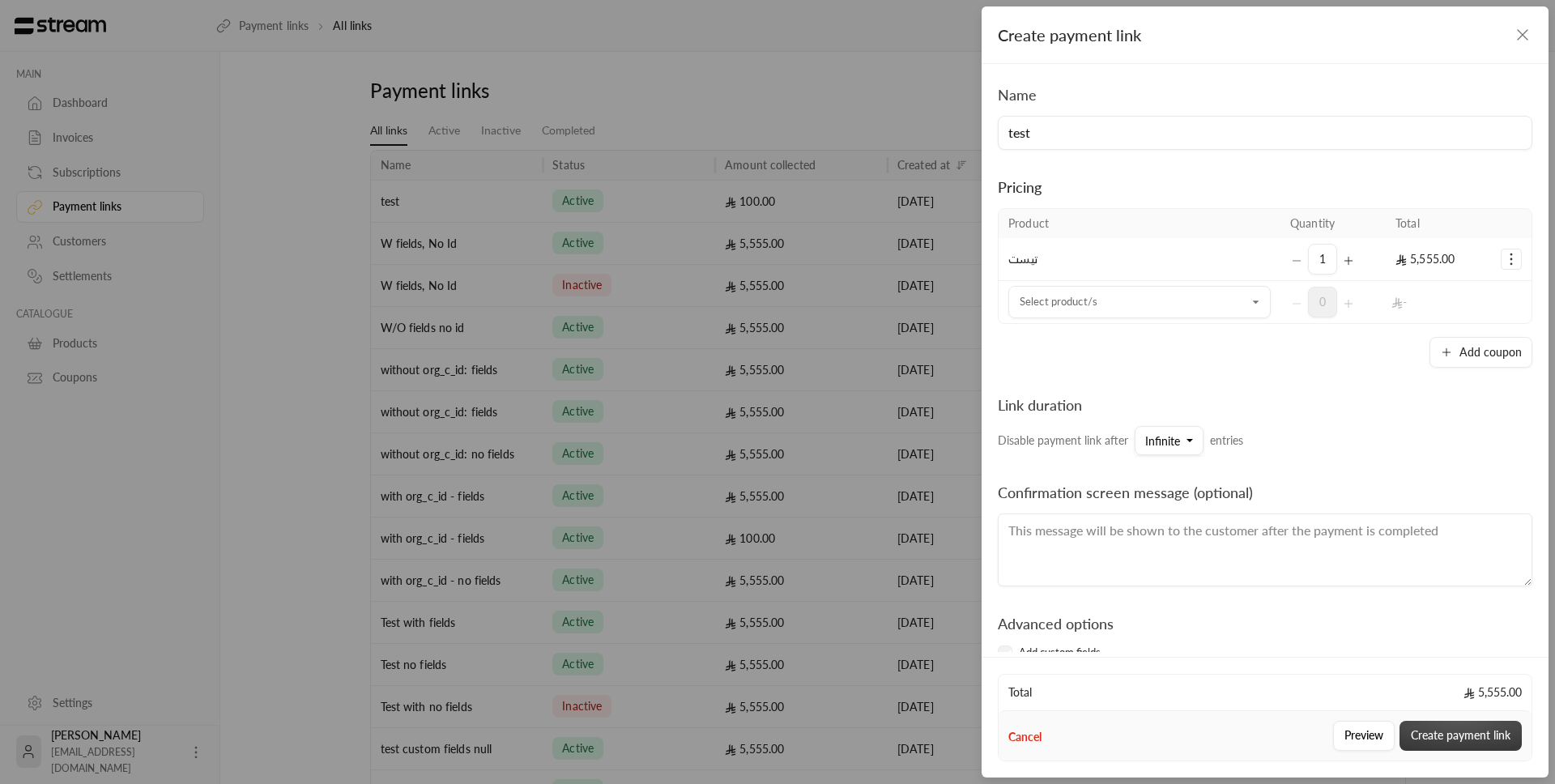
click at [1463, 733] on button "Create payment link" at bounding box center [1460, 736] width 122 height 30
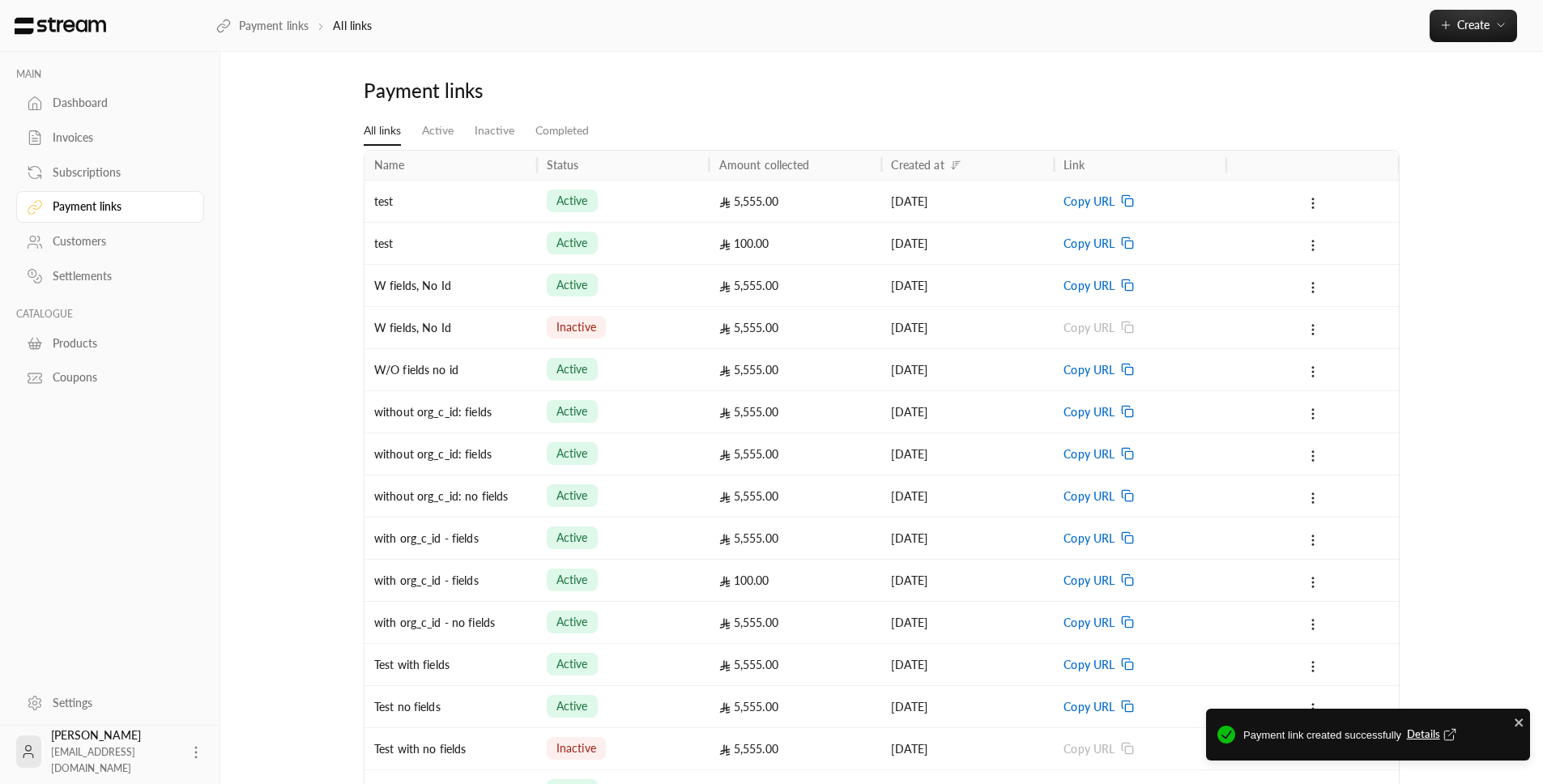
click at [1092, 200] on span "Copy URL" at bounding box center [1090, 202] width 51 height 42
